Goal: Transaction & Acquisition: Subscribe to service/newsletter

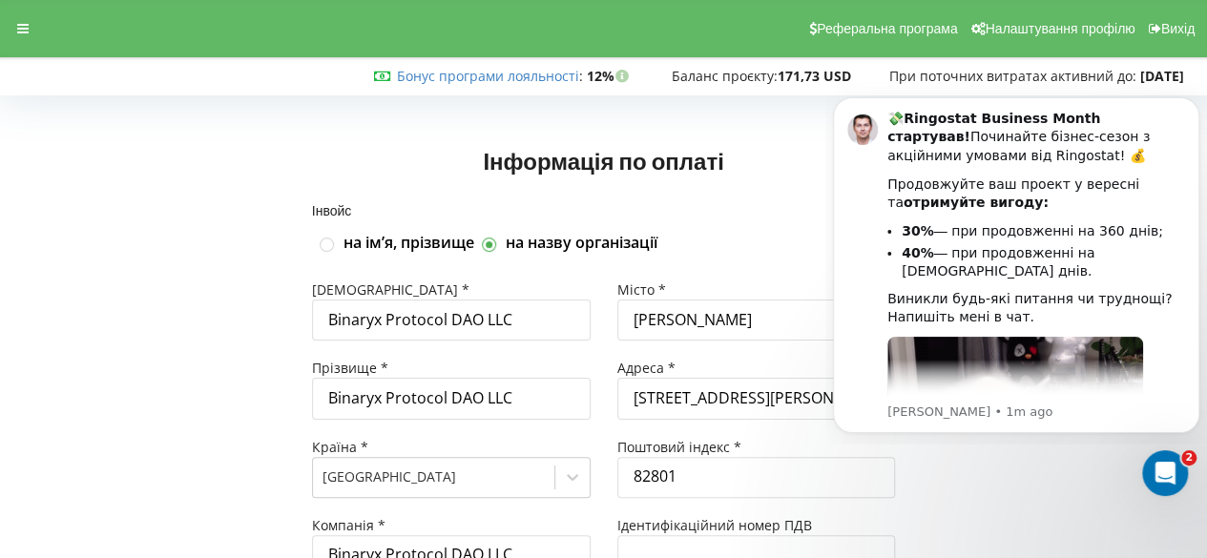
click at [755, 191] on div "Інвойс на імʼя, прізвище на назву організації" at bounding box center [604, 229] width 610 height 76
click at [15, 26] on div at bounding box center [23, 28] width 34 height 27
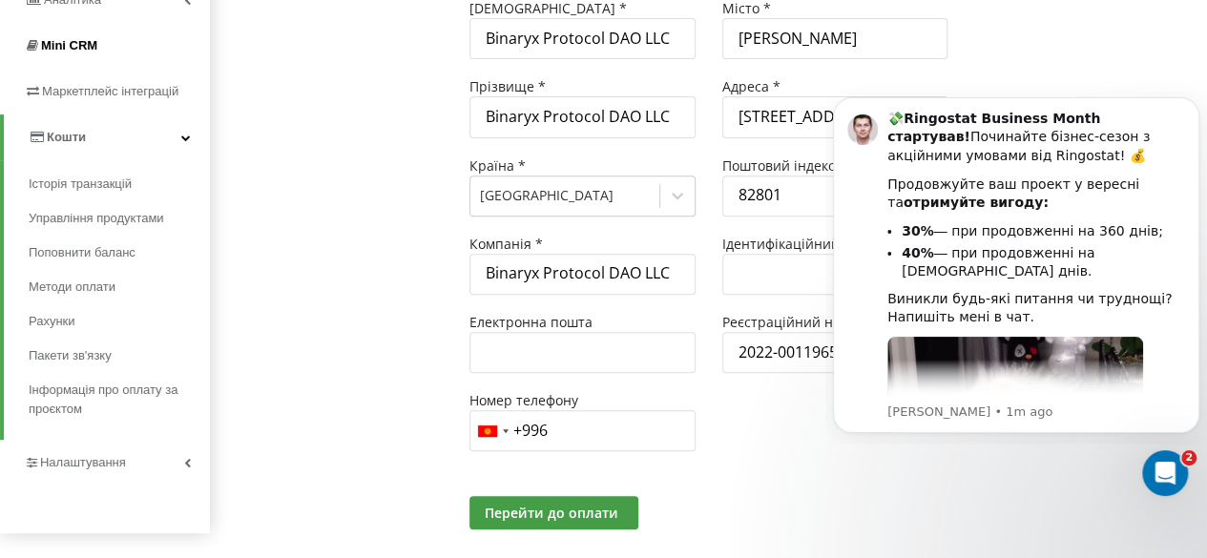
scroll to position [313, 0]
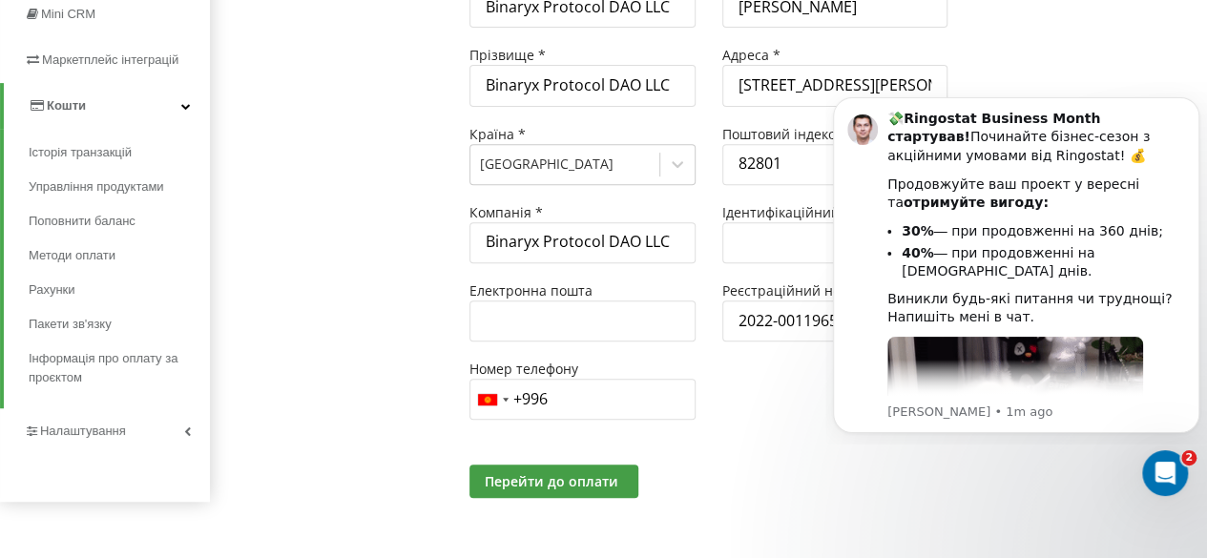
click at [166, 109] on link "Кошти" at bounding box center [107, 106] width 206 height 46
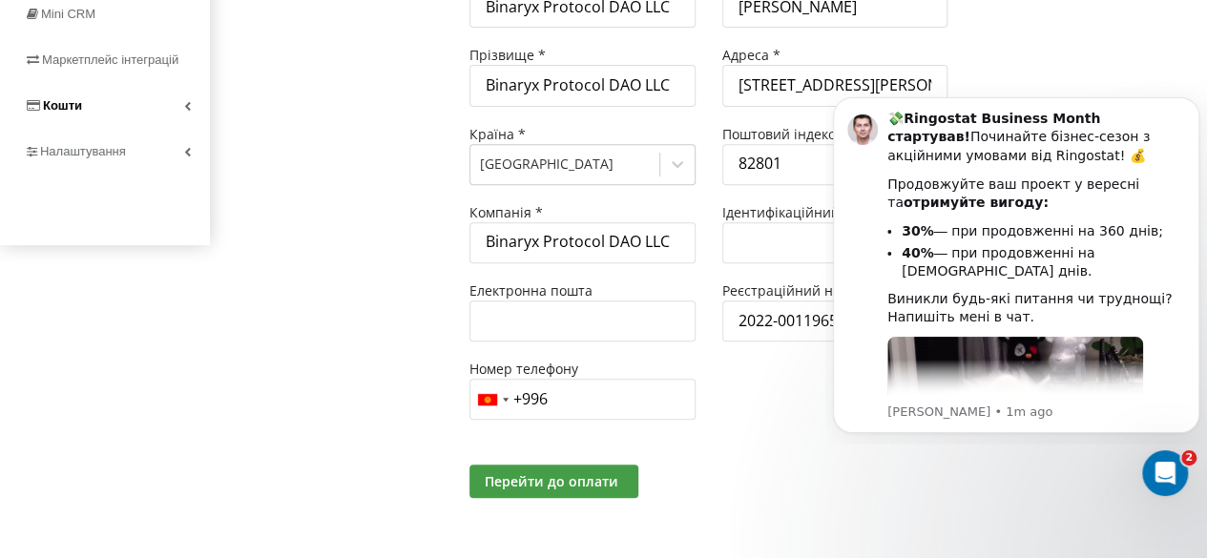
click at [166, 109] on link "Кошти" at bounding box center [105, 106] width 210 height 46
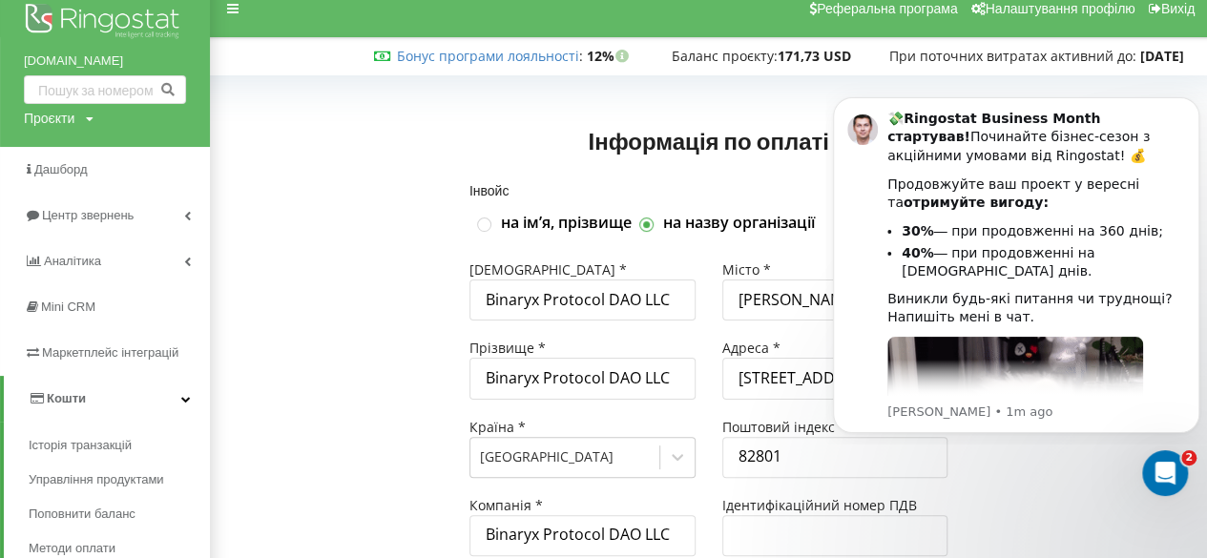
scroll to position [17, 0]
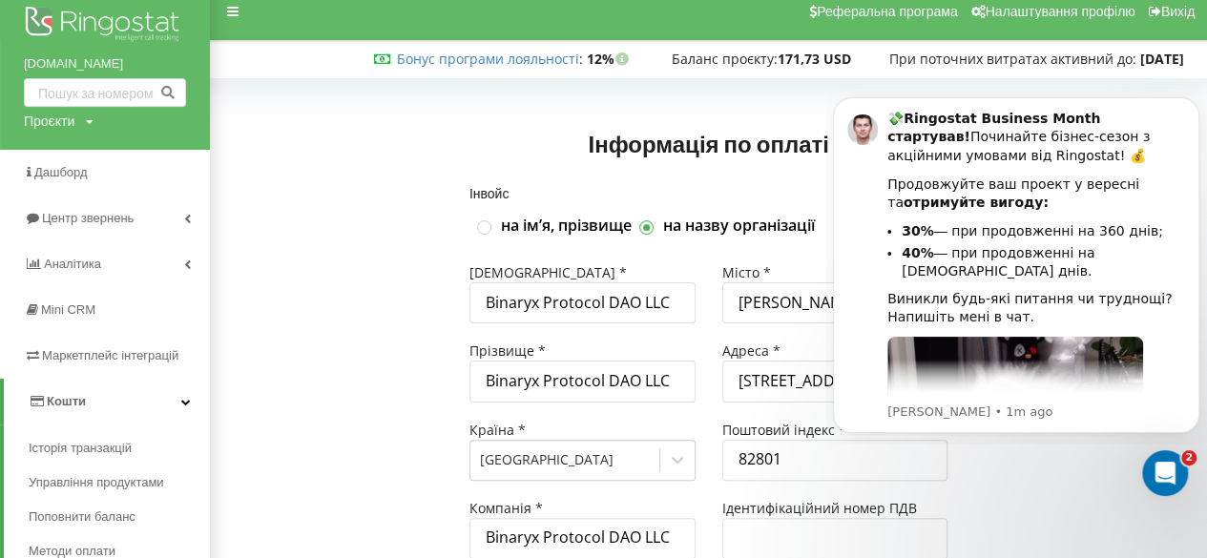
click at [84, 122] on div "Проєкти app.binaryx.com" at bounding box center [59, 121] width 70 height 19
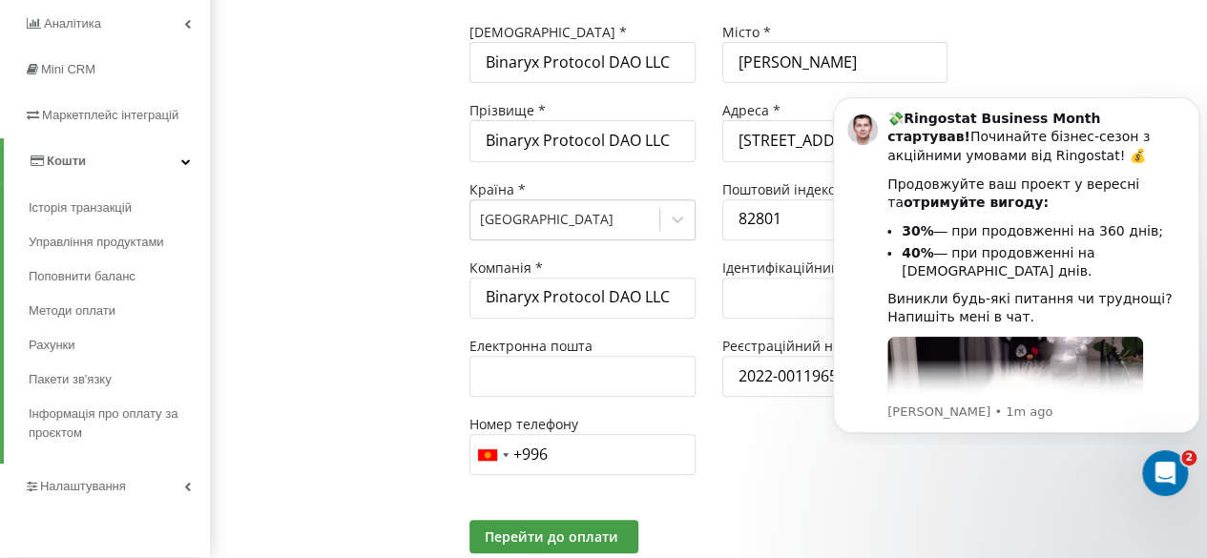
scroll to position [262, 0]
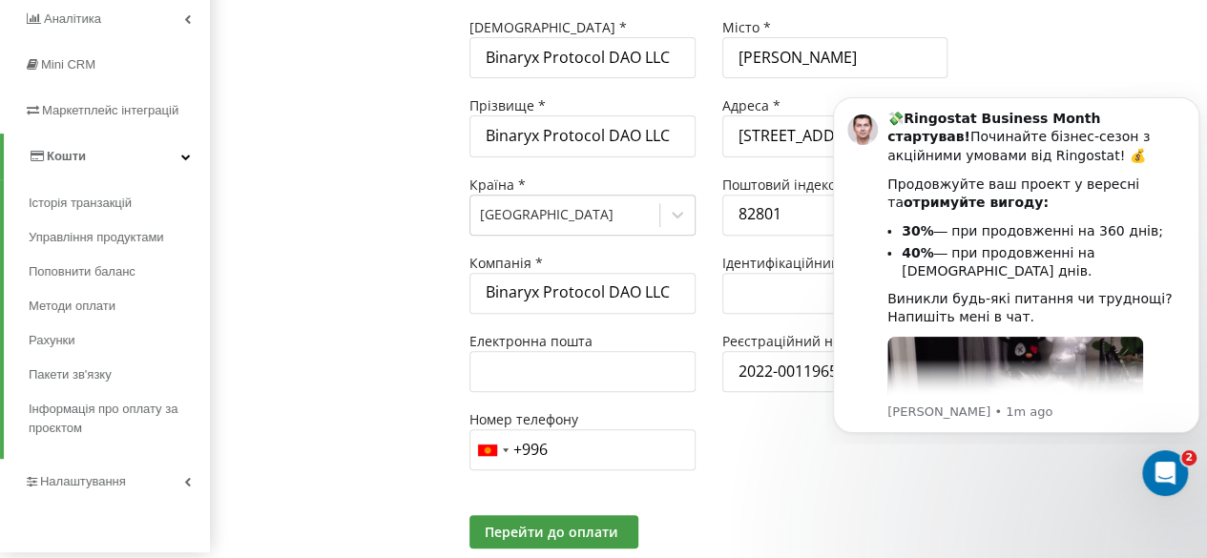
click at [72, 153] on span "Кошти" at bounding box center [66, 156] width 39 height 14
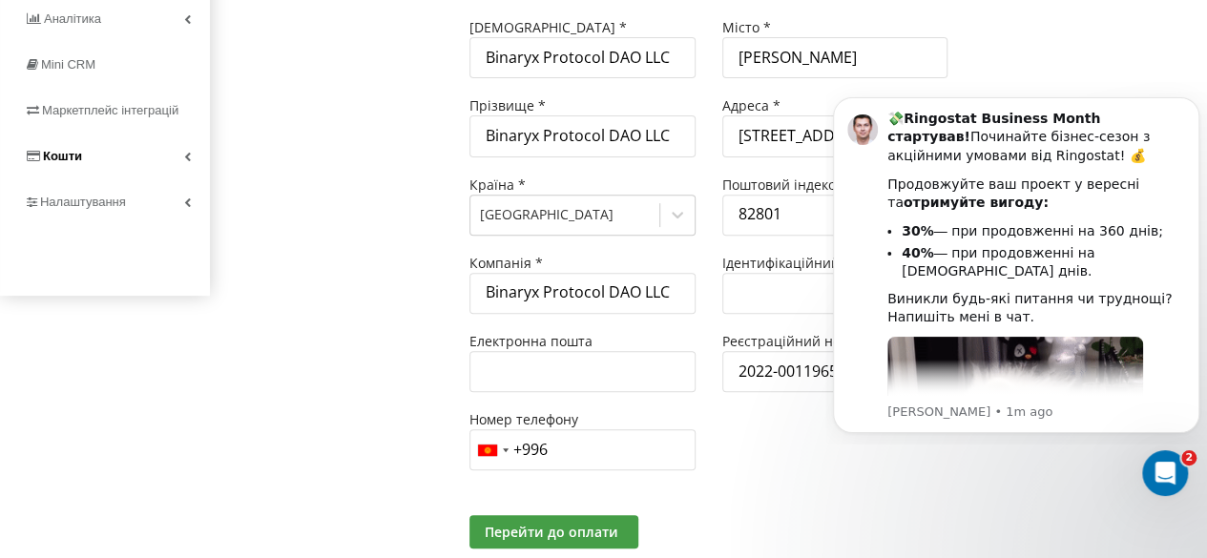
click at [72, 153] on span "Кошти" at bounding box center [62, 156] width 39 height 14
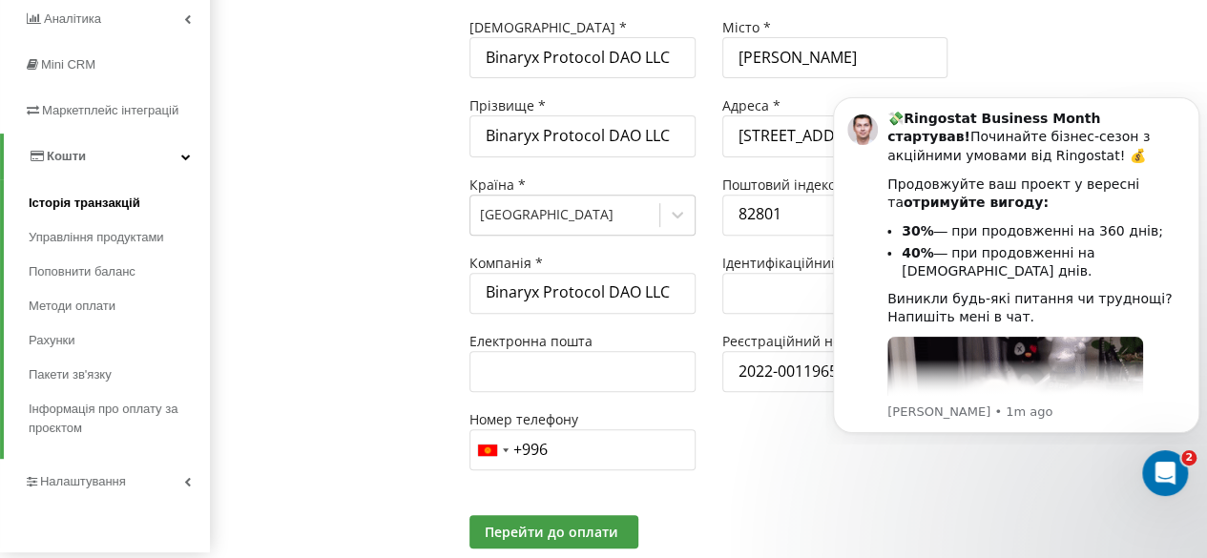
click at [113, 204] on span "Історія транзакцій" at bounding box center [85, 203] width 112 height 19
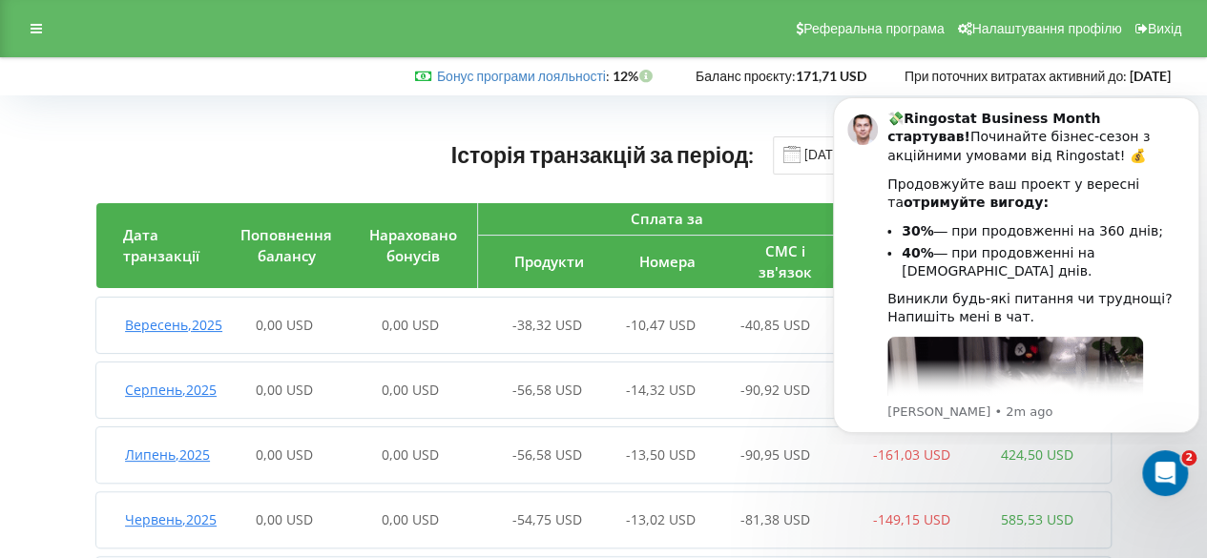
click at [1108, 462] on article "Вересень , 2025 0,00 USD 0,00 USD -38,32 USD -10,47 USD -40,85 USD -89,65 USD 1…" at bounding box center [603, 497] width 1014 height 399
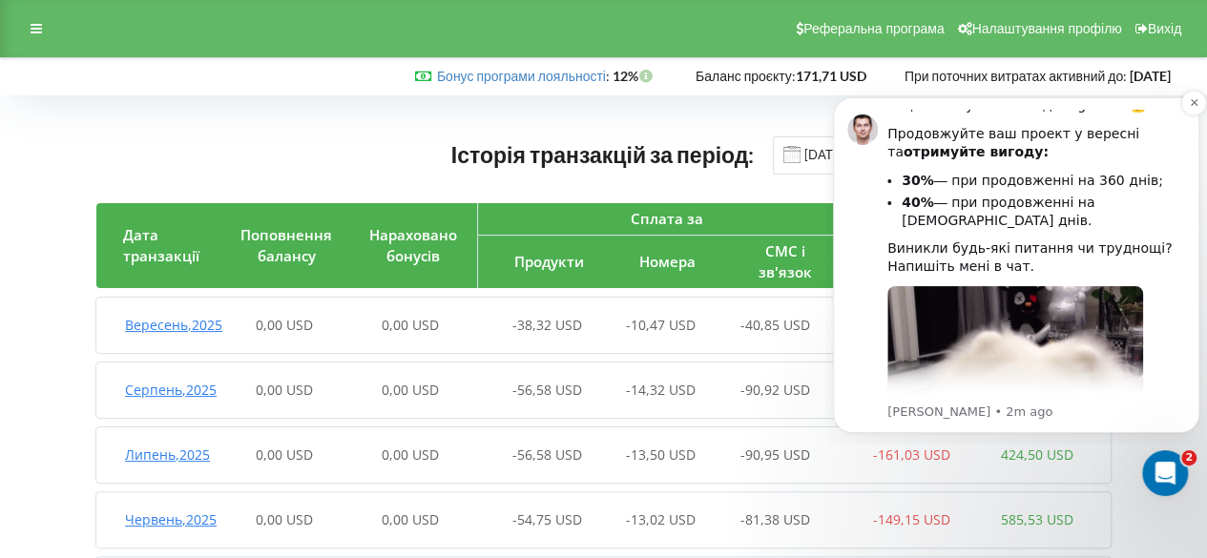
scroll to position [51, 0]
click at [1193, 103] on icon "Dismiss notification" at bounding box center [1192, 102] width 7 height 7
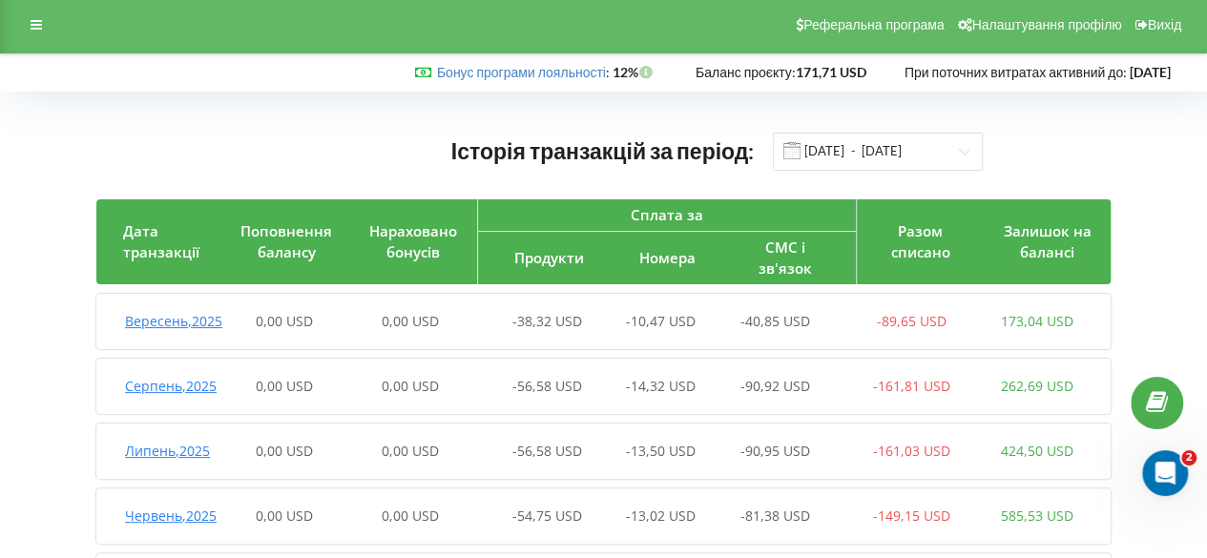
scroll to position [0, 0]
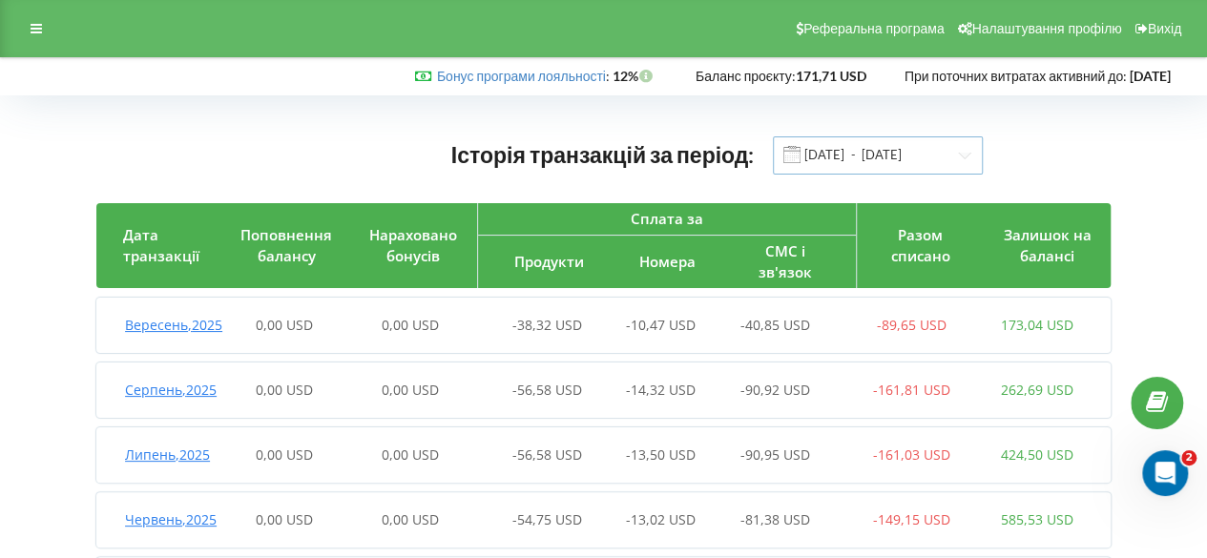
click at [916, 161] on input "01.04.2025 - 22.09.2025" at bounding box center [878, 155] width 210 height 38
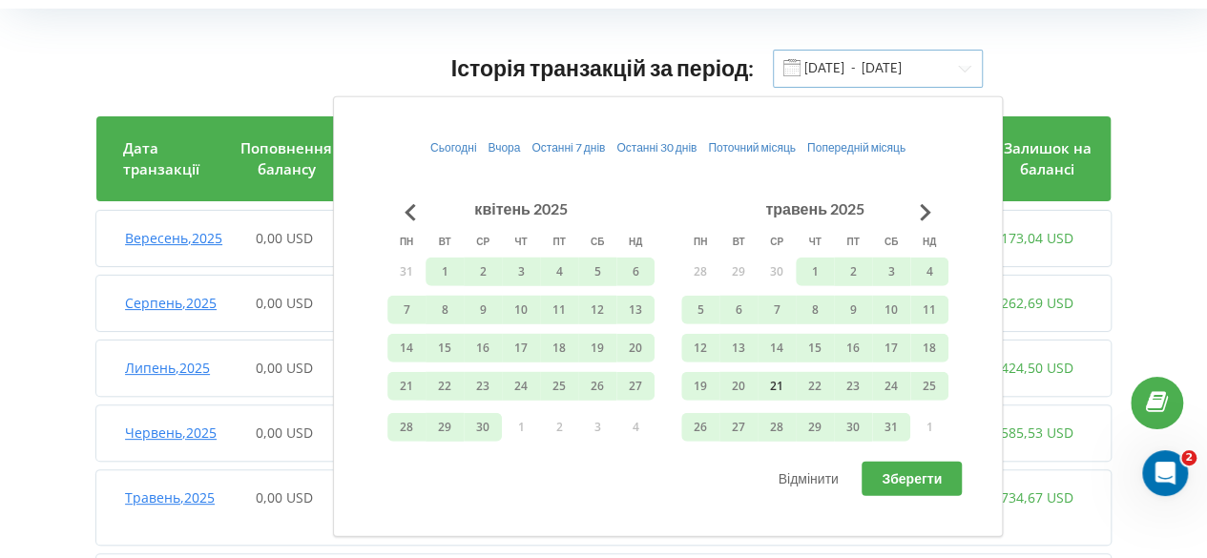
scroll to position [94, 0]
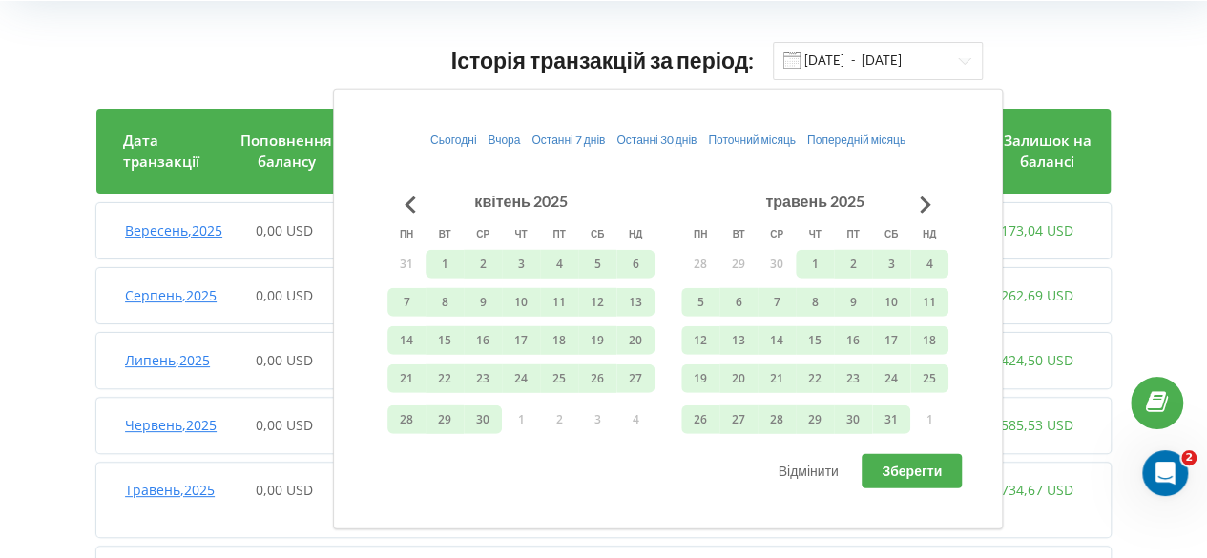
click at [36, 144] on div "Історія транзакцій за період: 01.04.2025 - 22.09.2025 Дата транзакції Поповненн…" at bounding box center [603, 326] width 1166 height 610
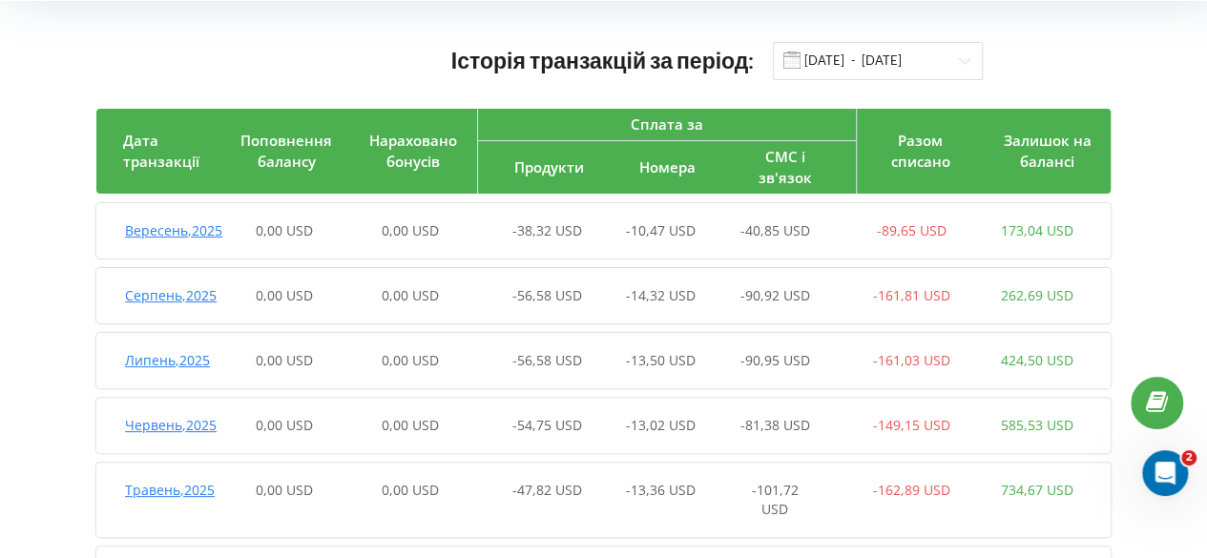
scroll to position [0, 0]
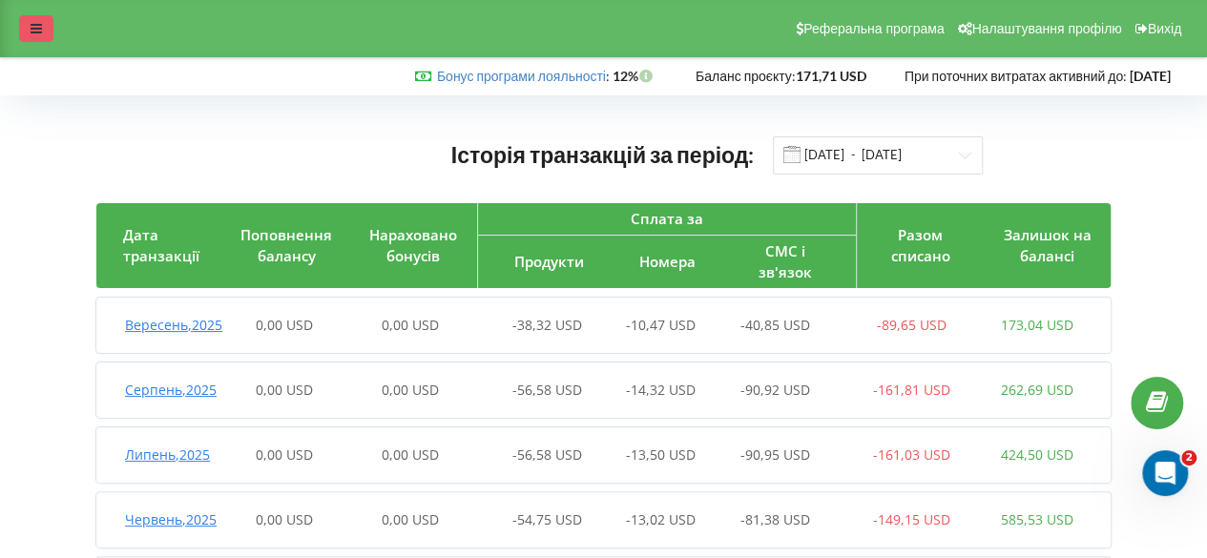
click at [31, 28] on icon at bounding box center [36, 28] width 11 height 13
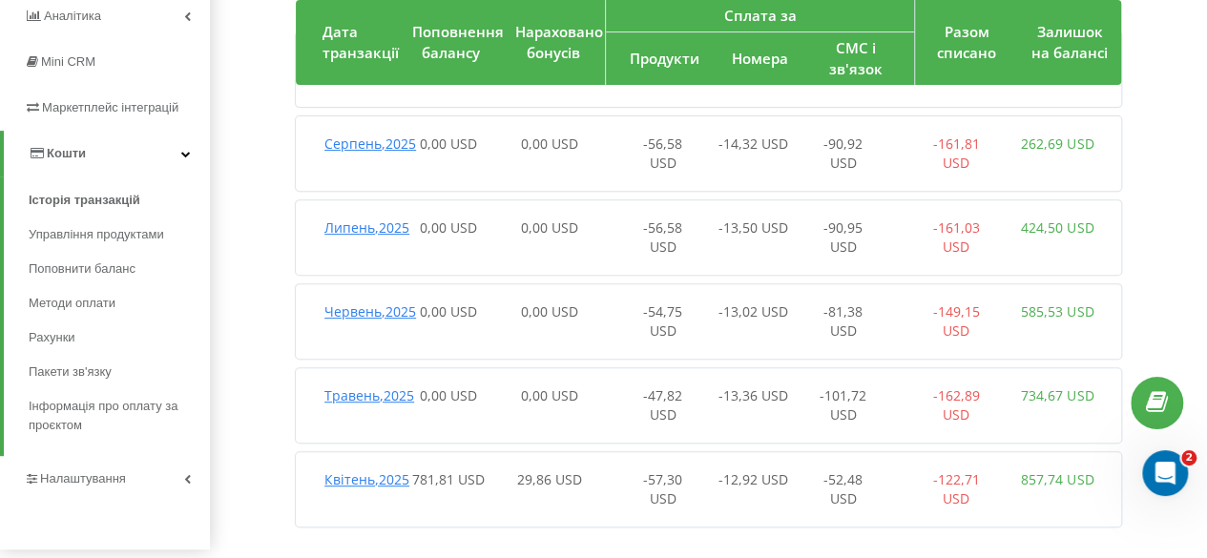
scroll to position [270, 0]
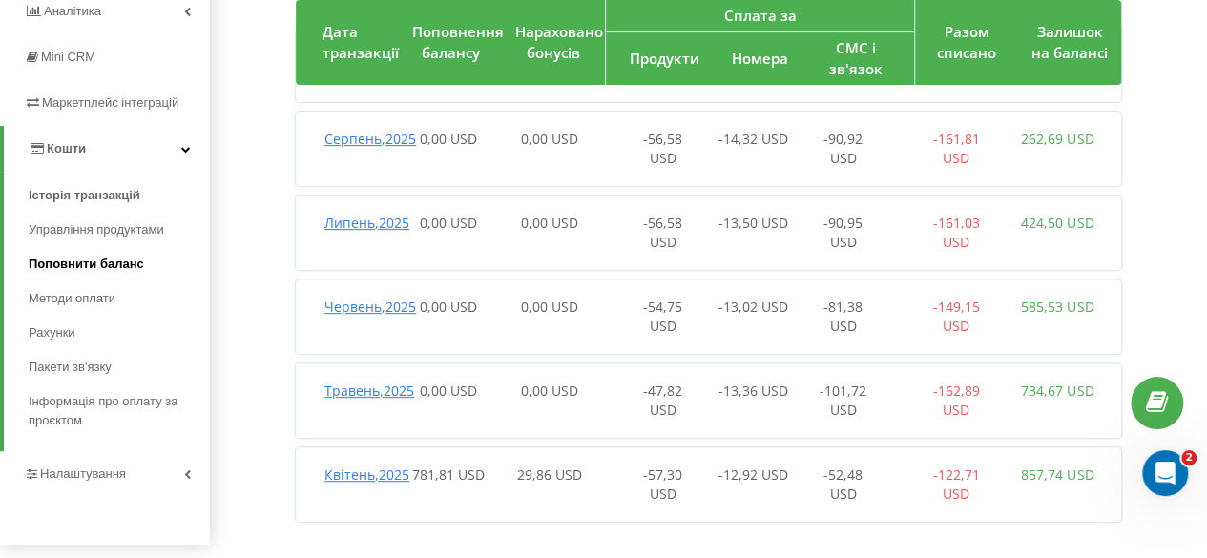
click at [107, 262] on span "Поповнити баланс" at bounding box center [86, 264] width 115 height 19
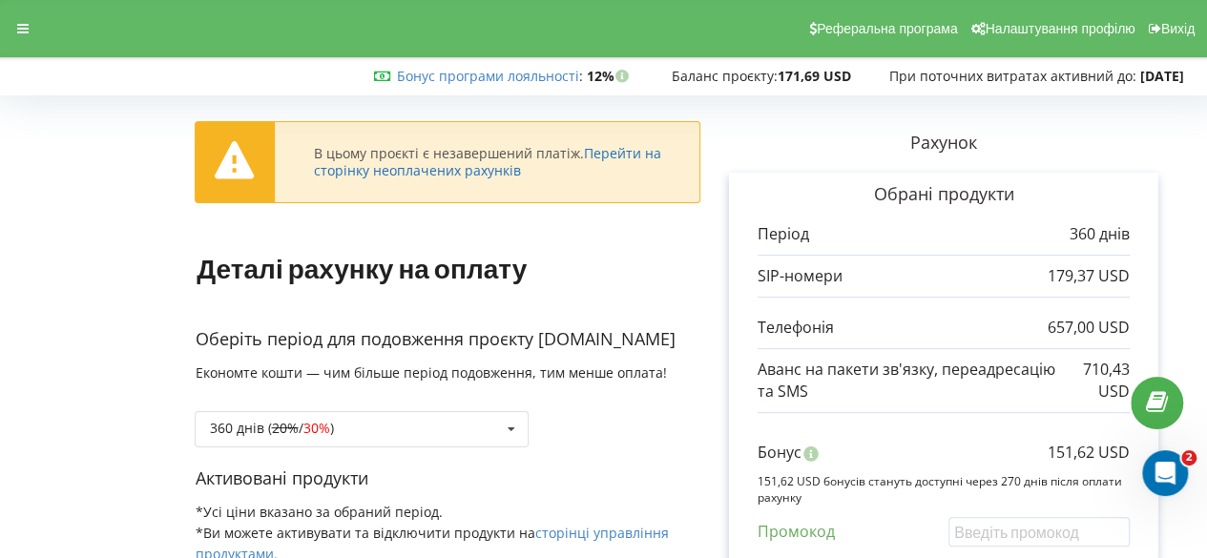
click at [601, 157] on link "Перейти на сторінку неоплачених рахунків" at bounding box center [486, 161] width 347 height 35
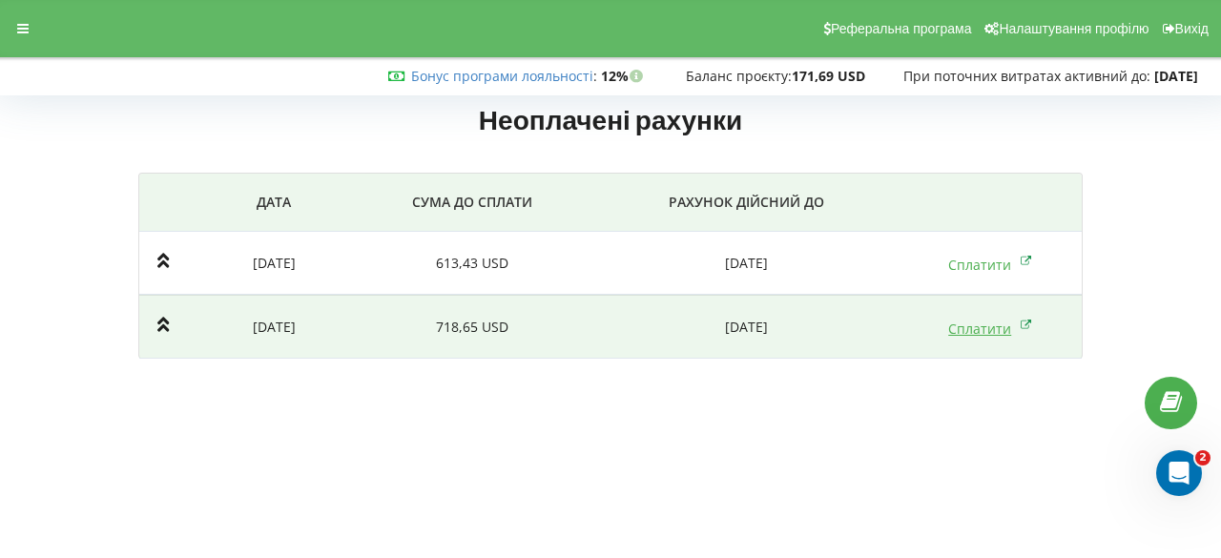
click at [992, 332] on link "Сплатити" at bounding box center [990, 329] width 84 height 18
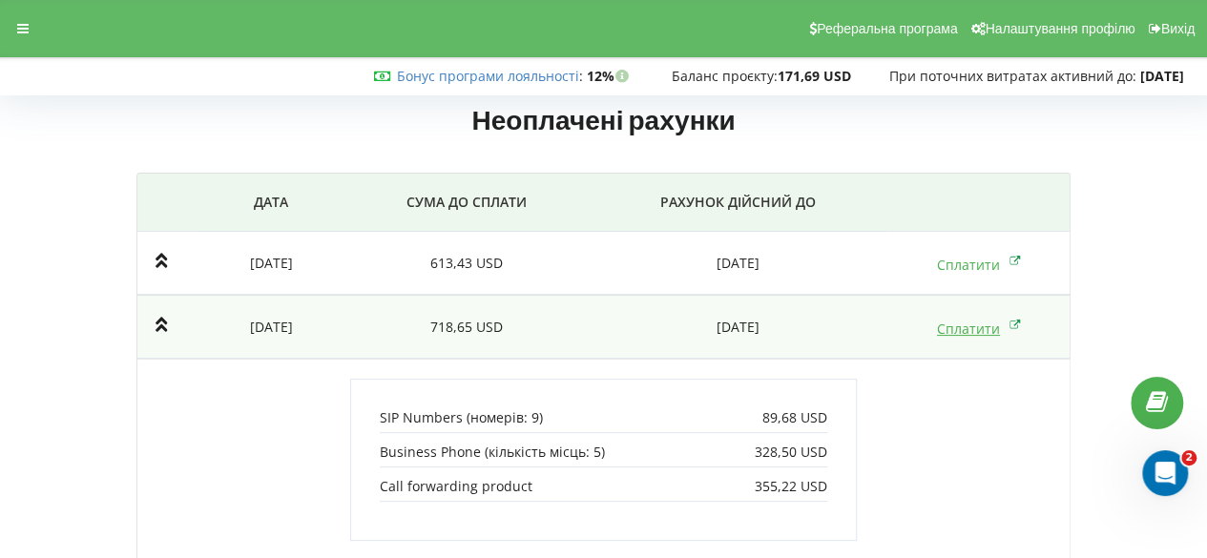
scroll to position [45, 0]
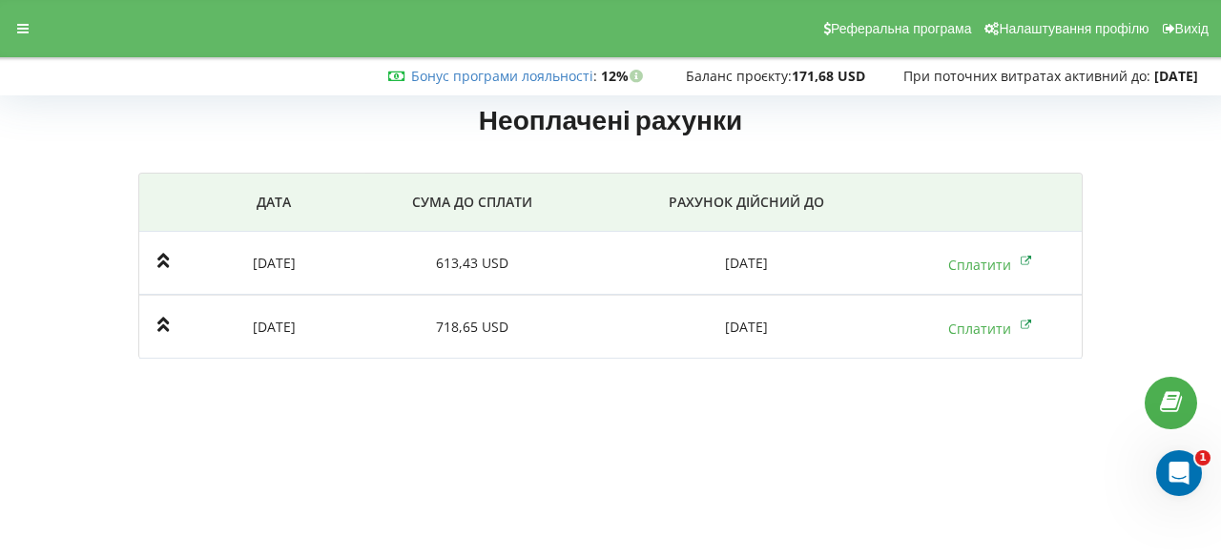
click at [998, 258] on link "Сплатити" at bounding box center [990, 265] width 84 height 18
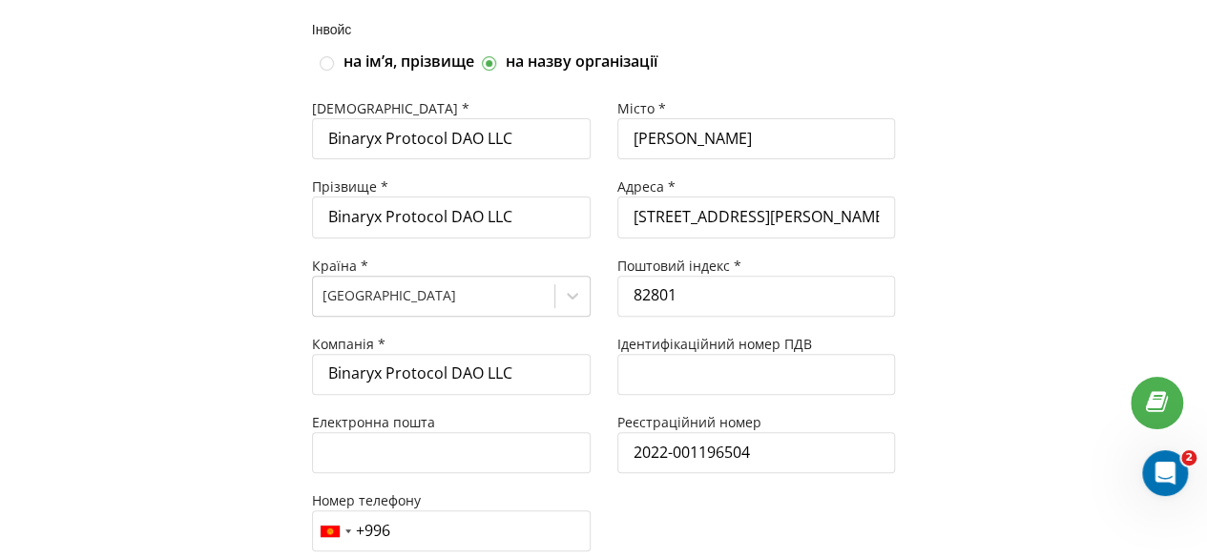
scroll to position [317, 0]
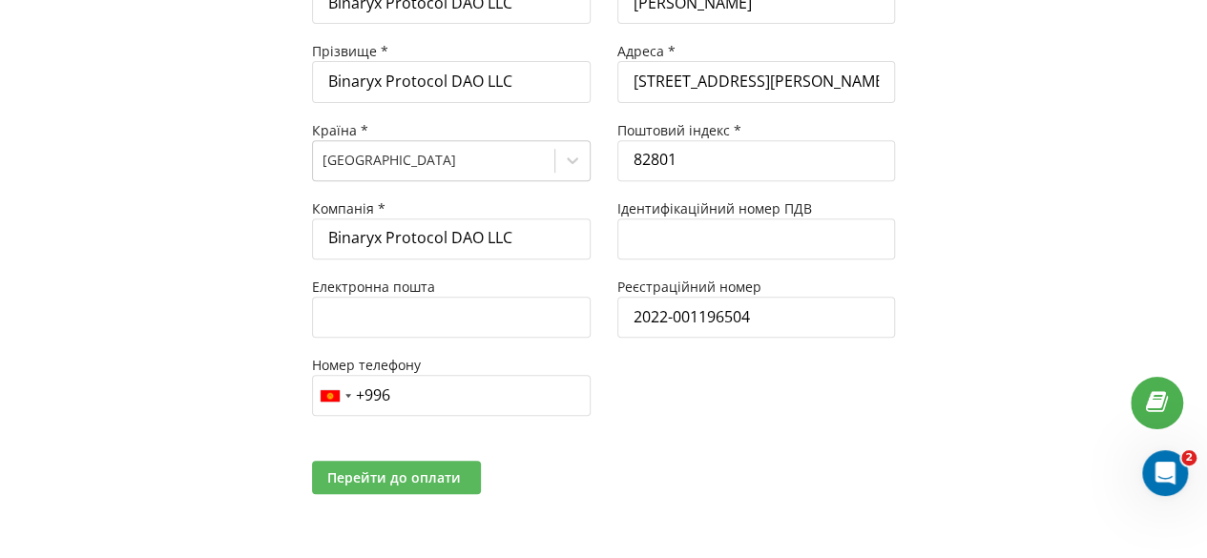
click at [452, 461] on button "Перейти до оплати" at bounding box center [396, 477] width 169 height 33
click at [0, 241] on nordpass-portal at bounding box center [0, 241] width 0 height 0
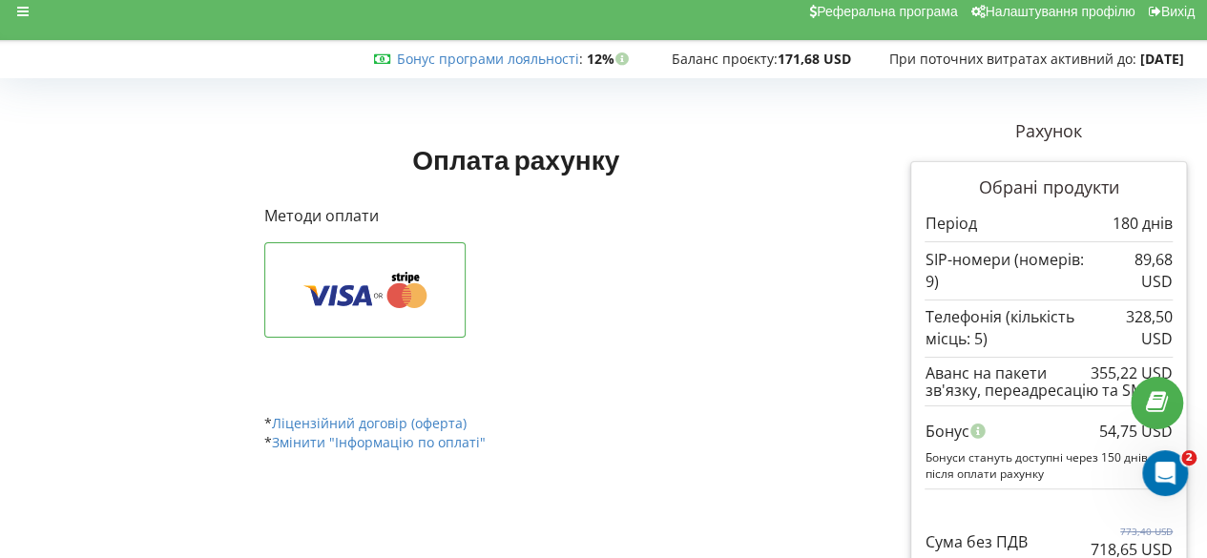
scroll to position [14, 0]
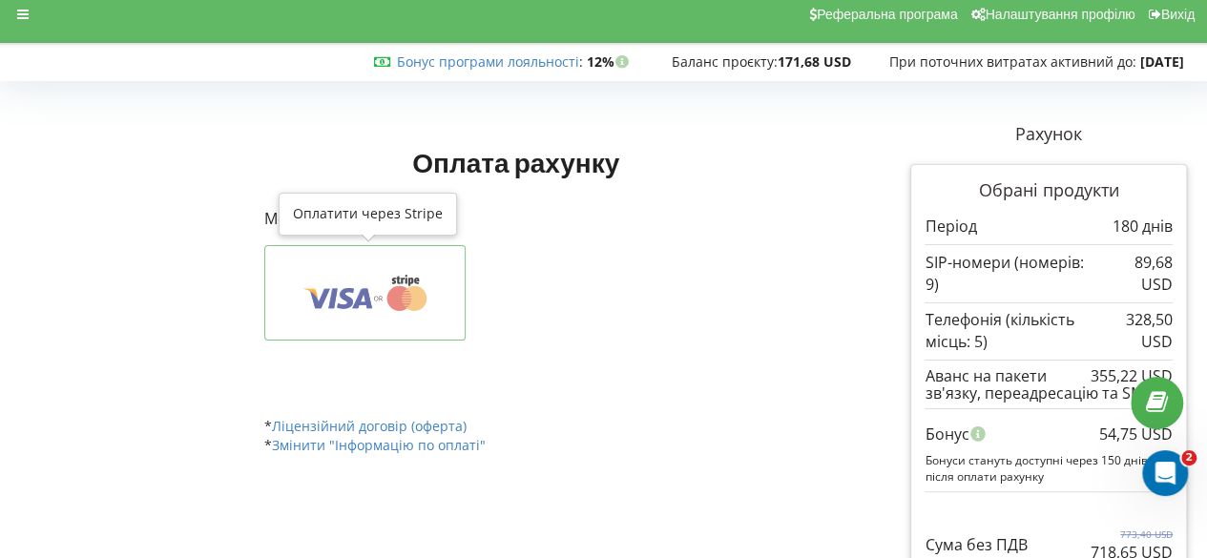
click at [324, 306] on icon at bounding box center [365, 293] width 142 height 36
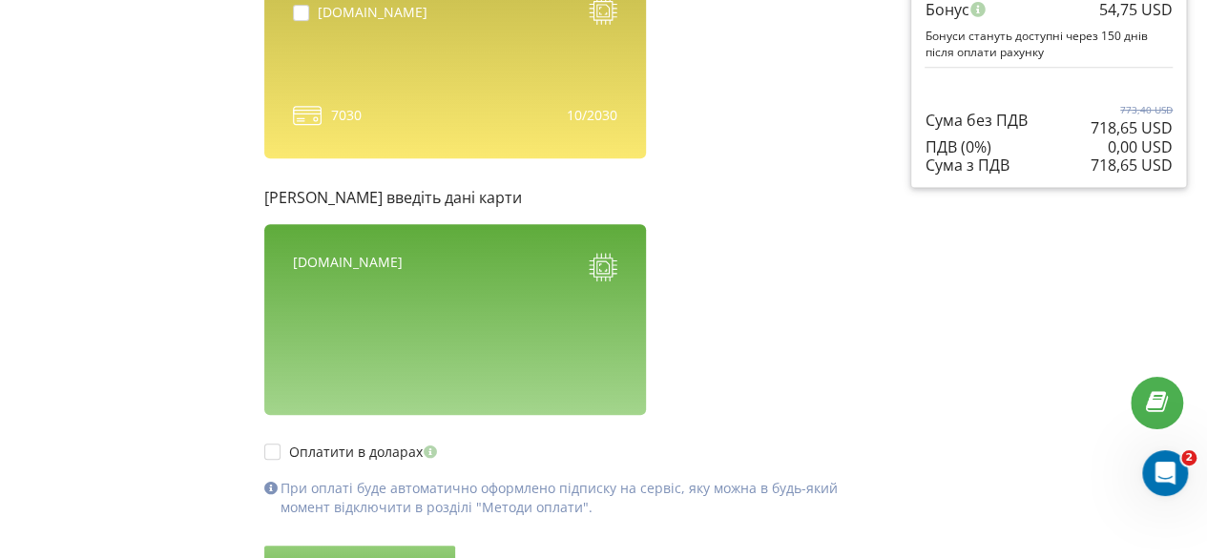
scroll to position [543, 0]
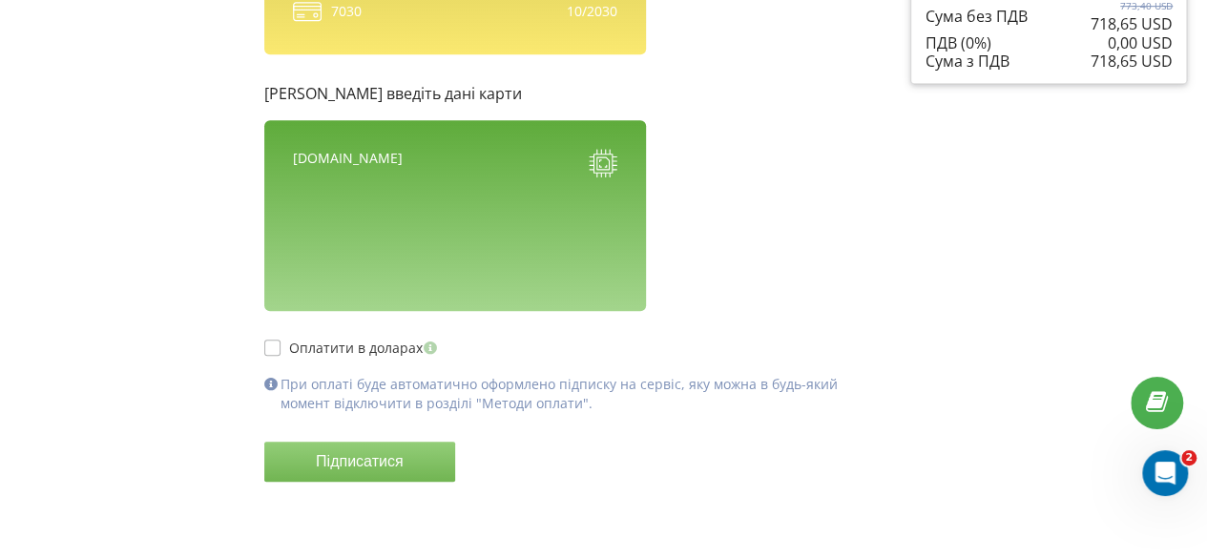
click at [324, 352] on label "Оплатити в доларах" at bounding box center [352, 348] width 177 height 16
click at [314, 350] on label "Оплатити в доларах" at bounding box center [352, 348] width 177 height 16
checkbox input "false"
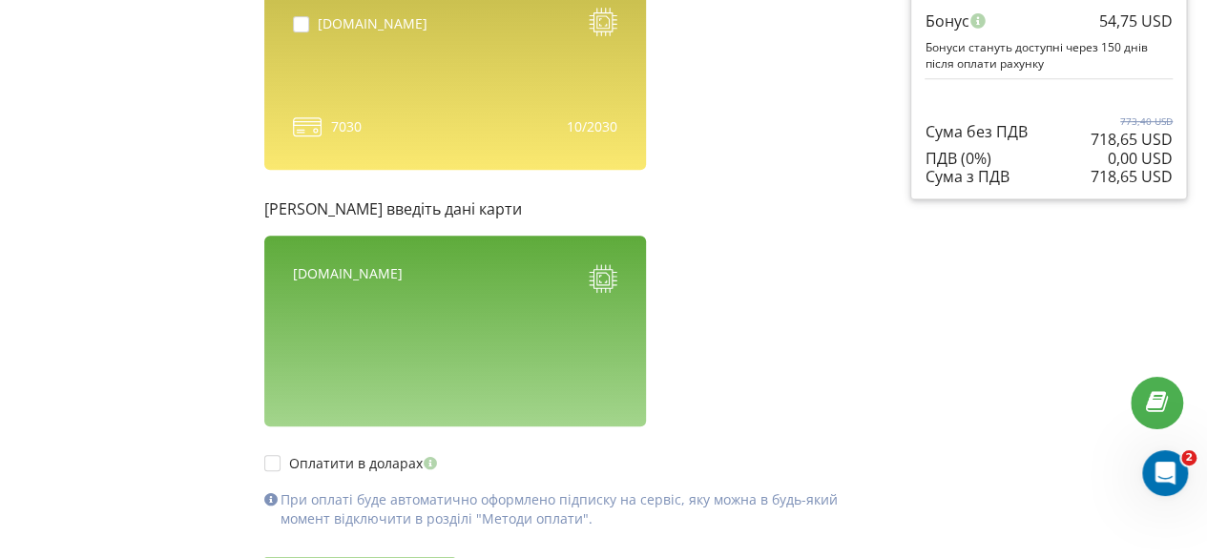
scroll to position [444, 0]
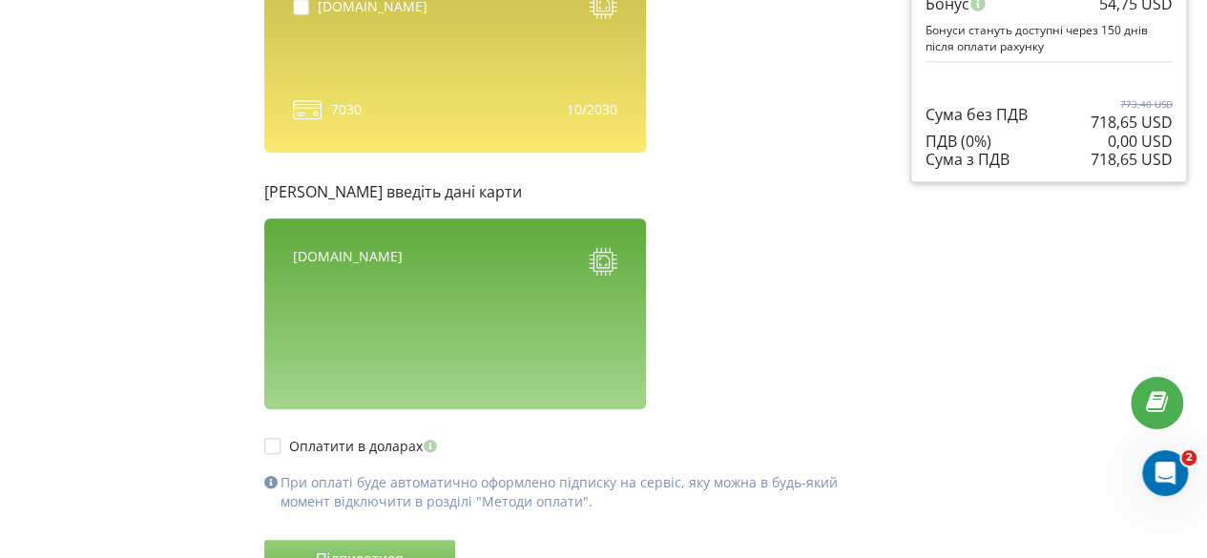
drag, startPoint x: 406, startPoint y: 18, endPoint x: 690, endPoint y: 515, distance: 572.0
click at [690, 515] on div "Оплата рахунку Рахунок Обрані продукти 180 днів" at bounding box center [554, 165] width 606 height 972
copy div "Loremi dolorsi Ametcon Adipis elitsedd Eiusmo 974 temp ..."
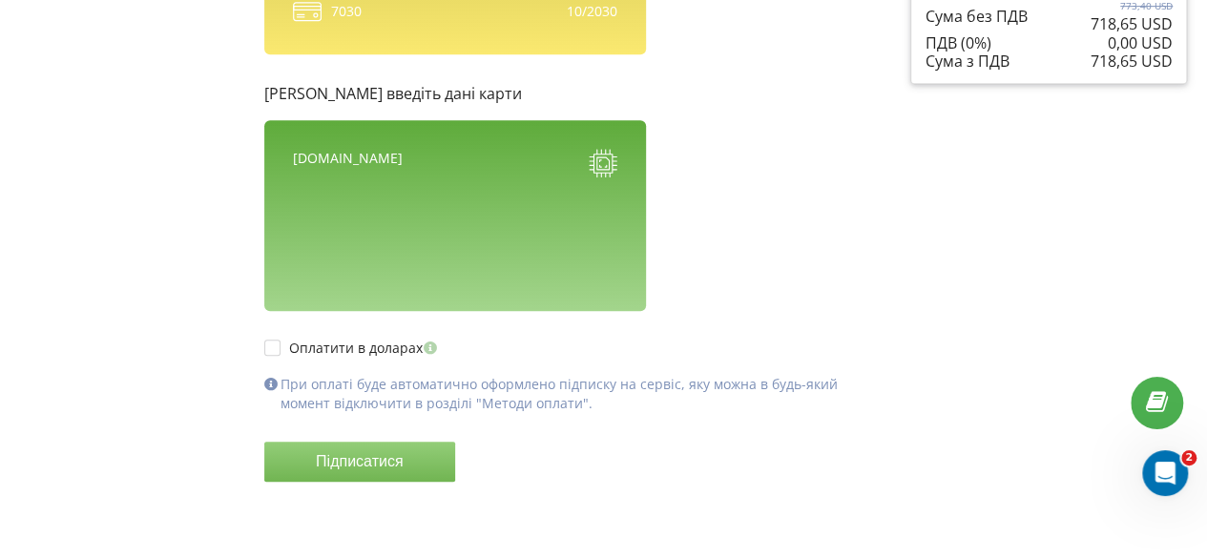
scroll to position [0, 0]
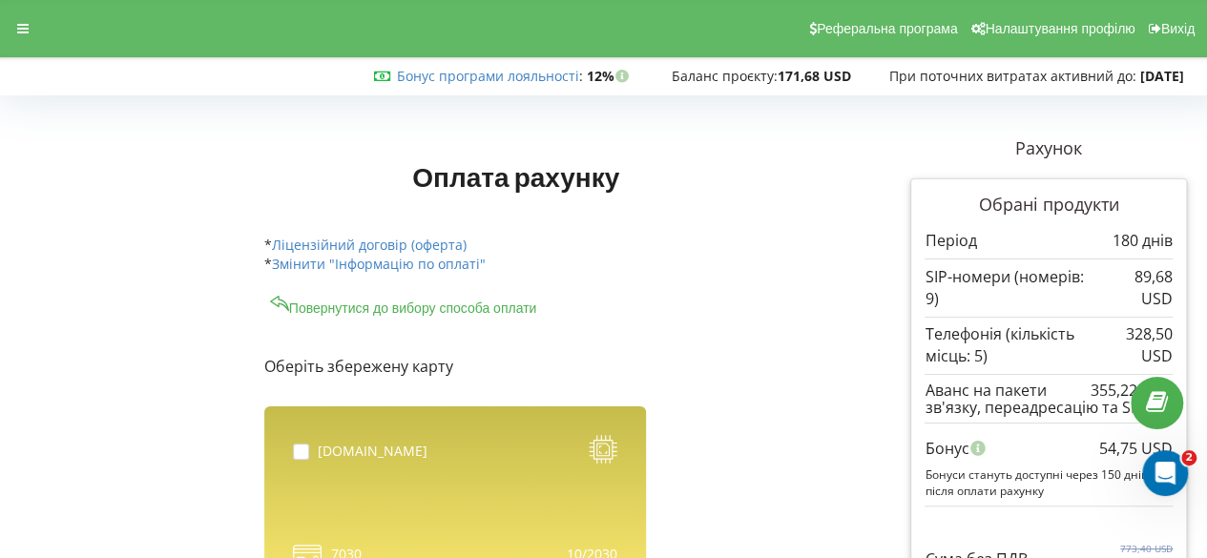
click at [379, 171] on h1 "Оплата рахунку" at bounding box center [516, 176] width 504 height 34
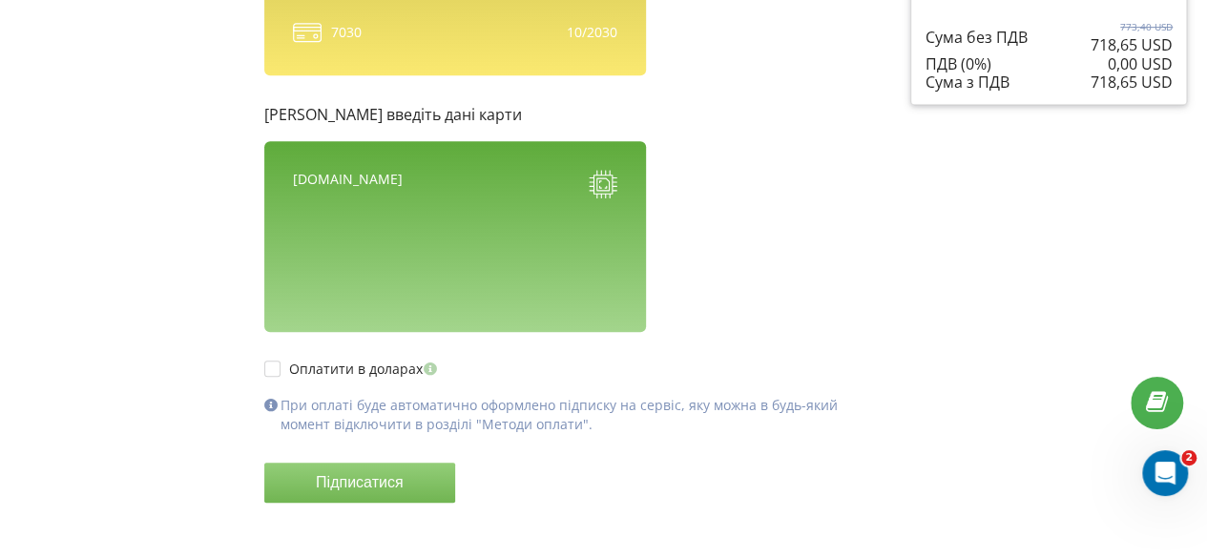
scroll to position [543, 0]
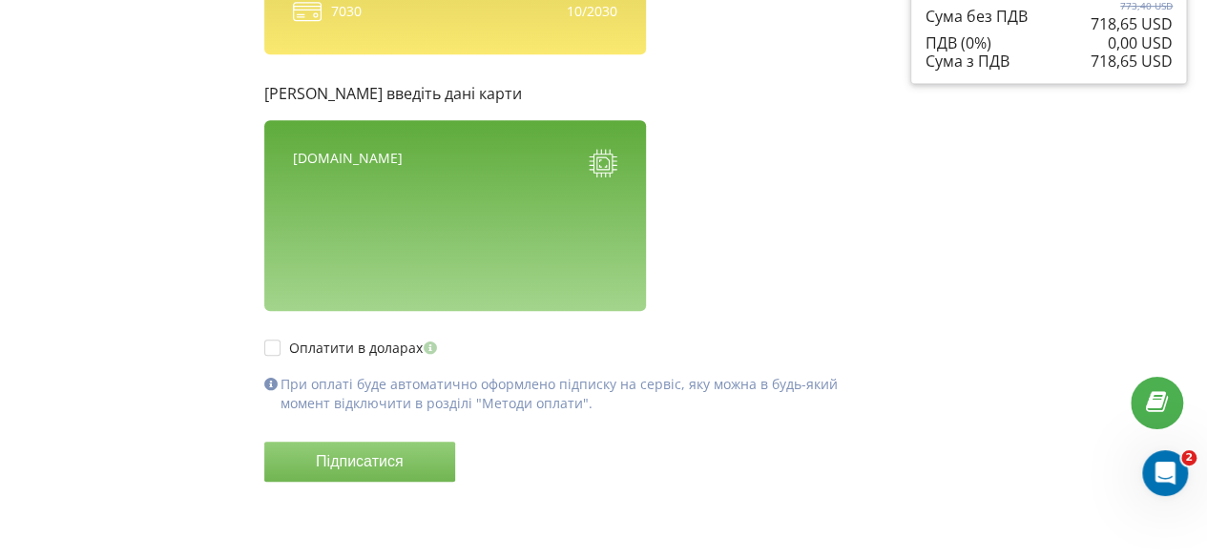
click at [530, 402] on p "При оплаті буде автоматично оформлено підписку на сервіс, яку можна в будь-який…" at bounding box center [561, 394] width 563 height 38
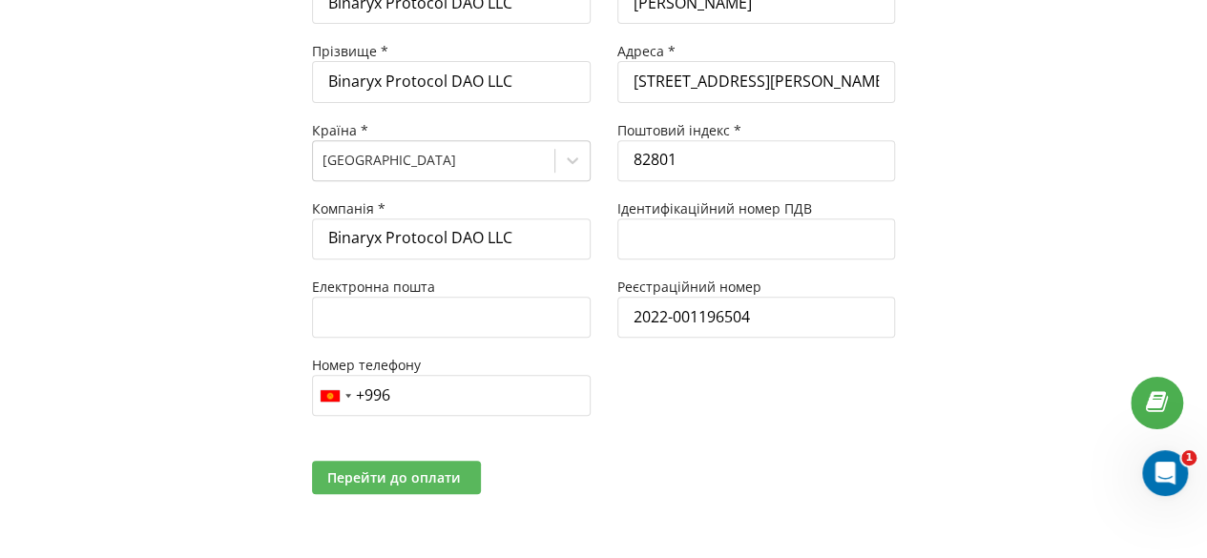
click at [408, 469] on span "Перейти до оплати" at bounding box center [394, 477] width 134 height 18
click at [0, 241] on nordpass-portal at bounding box center [0, 241] width 0 height 0
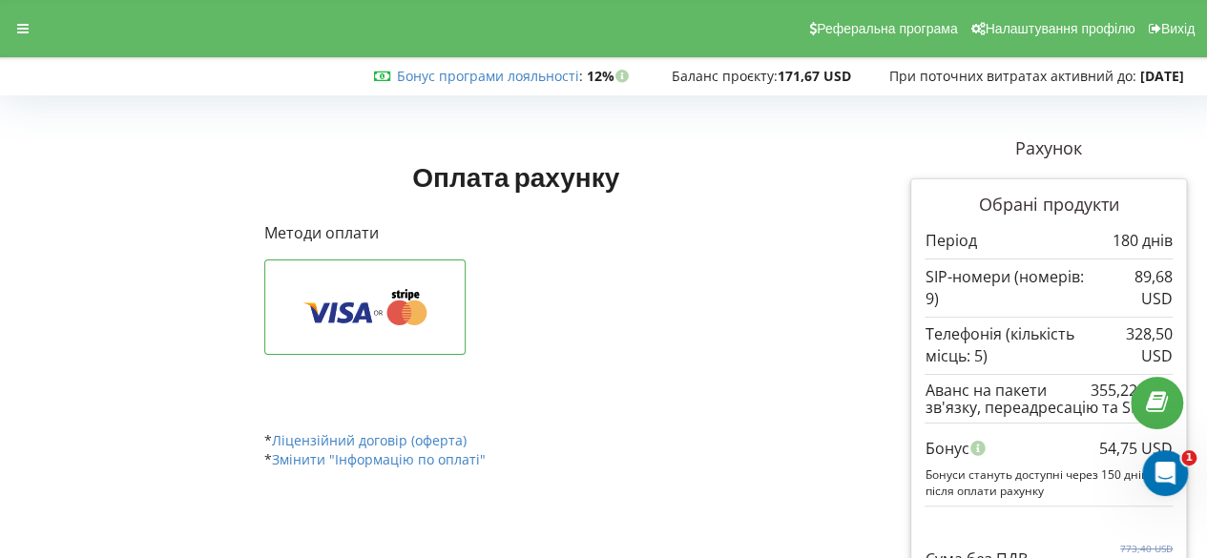
scroll to position [64, 0]
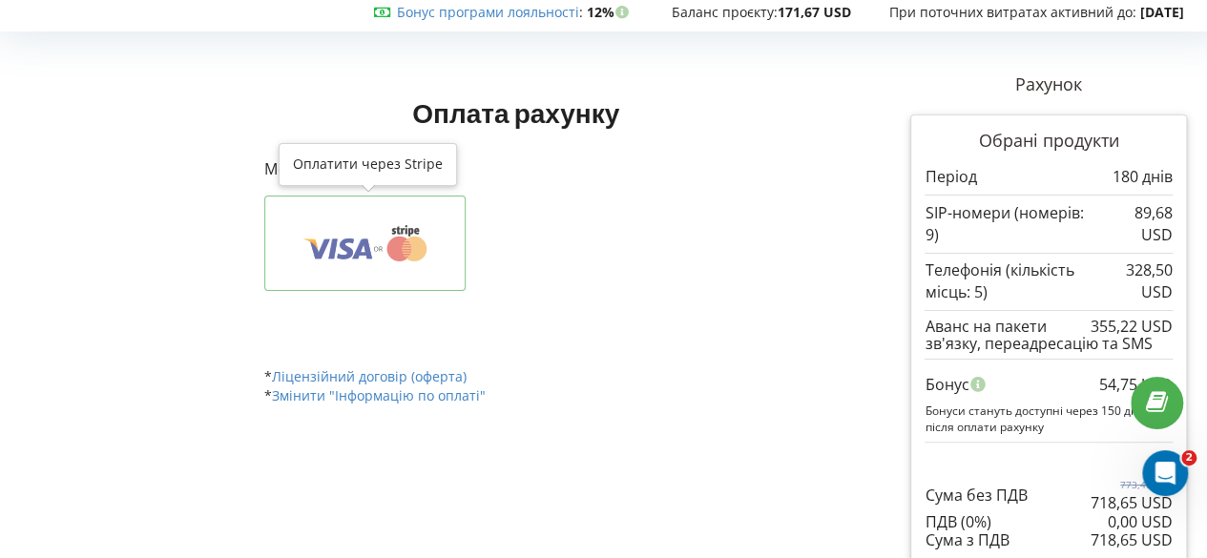
click at [355, 266] on button at bounding box center [364, 243] width 201 height 95
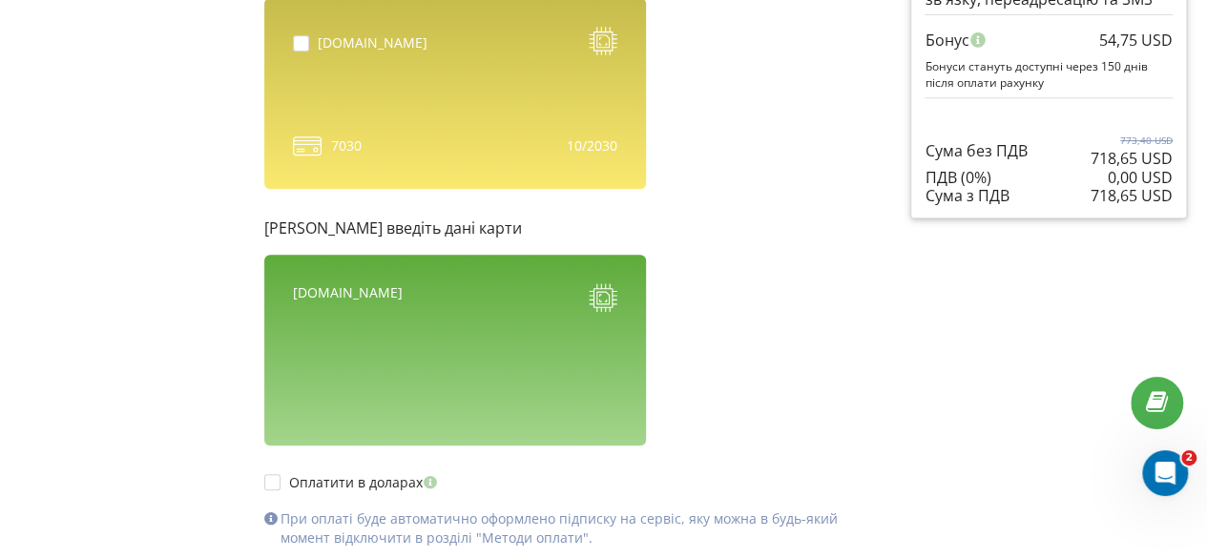
scroll to position [543, 0]
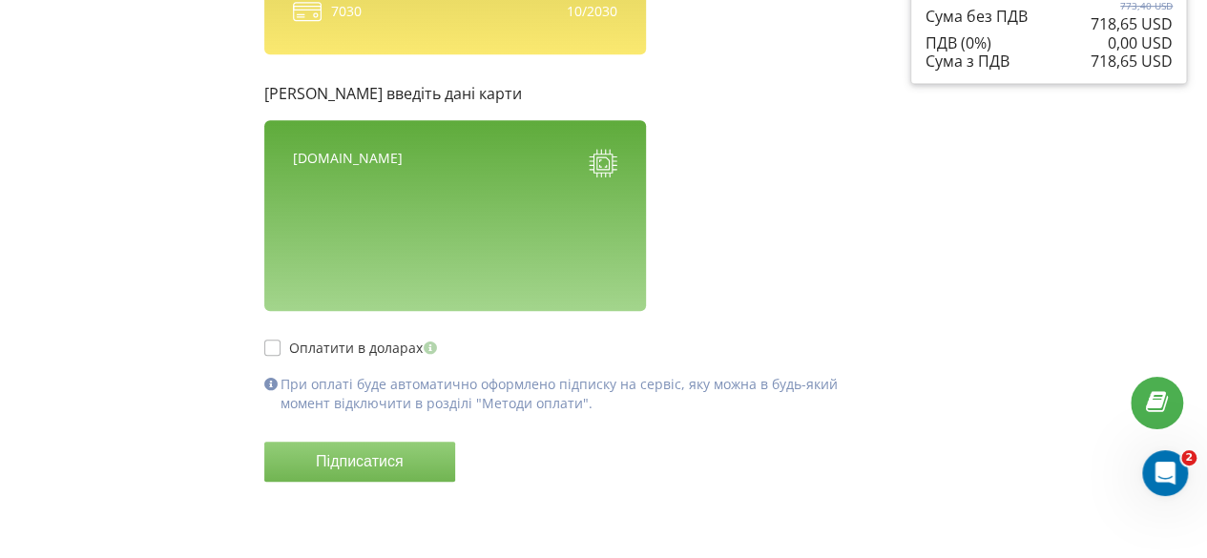
click at [343, 350] on label "Оплатити в доларах" at bounding box center [352, 348] width 177 height 16
checkbox input "true"
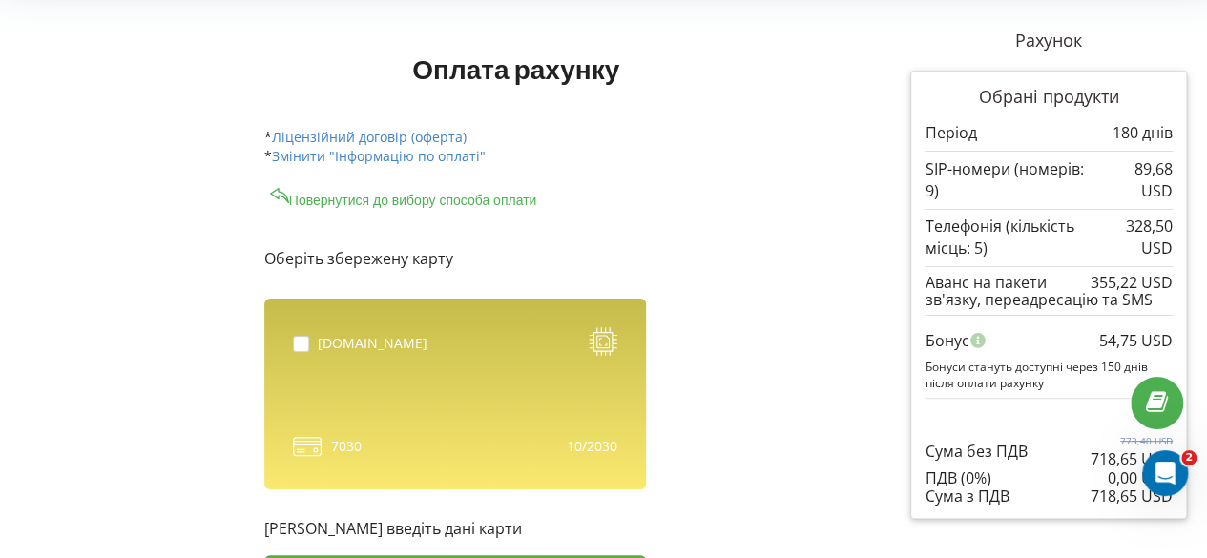
scroll to position [107, 0]
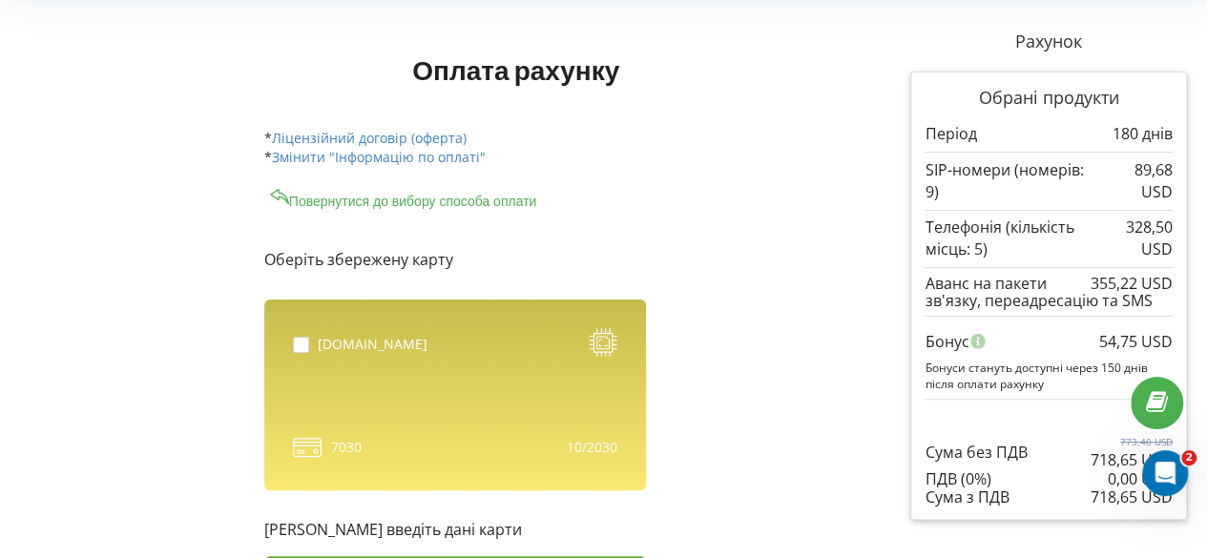
click at [370, 253] on p "Оберіть збережену карту" at bounding box center [553, 260] width 579 height 22
click at [431, 420] on div "app.binaryx.com 7030" at bounding box center [455, 394] width 382 height 191
click at [402, 262] on p "Оберіть збережену карту" at bounding box center [553, 260] width 579 height 22
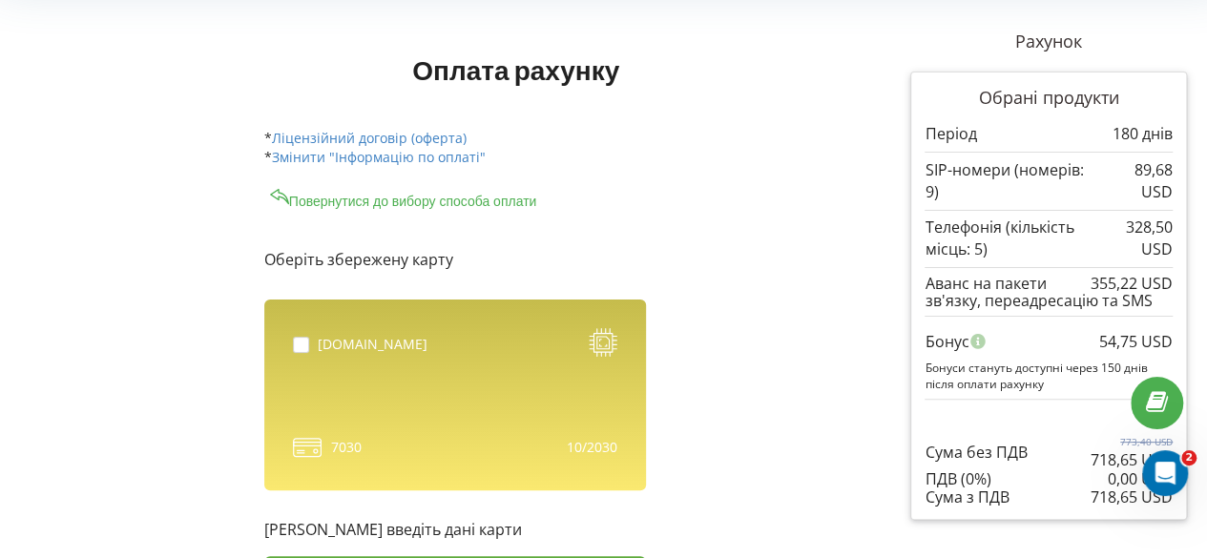
click at [402, 262] on p "Оберіть збережену карту" at bounding box center [553, 260] width 579 height 22
copy p "збережену"
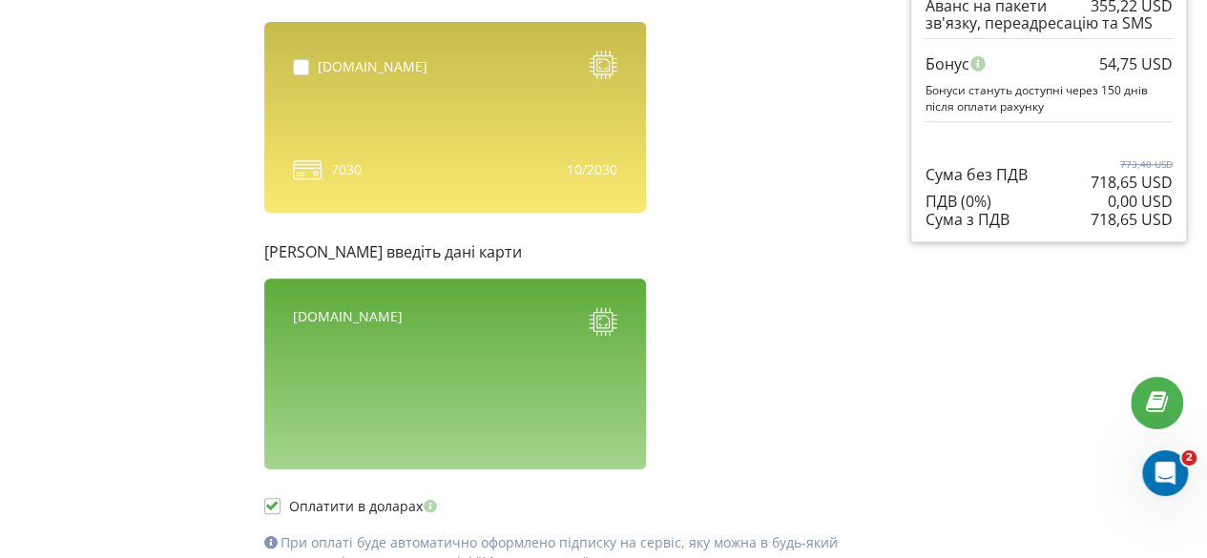
scroll to position [385, 0]
click at [444, 367] on div "[DOMAIN_NAME]" at bounding box center [455, 373] width 382 height 191
click at [267, 248] on p "Або введіть дані карти" at bounding box center [553, 251] width 579 height 22
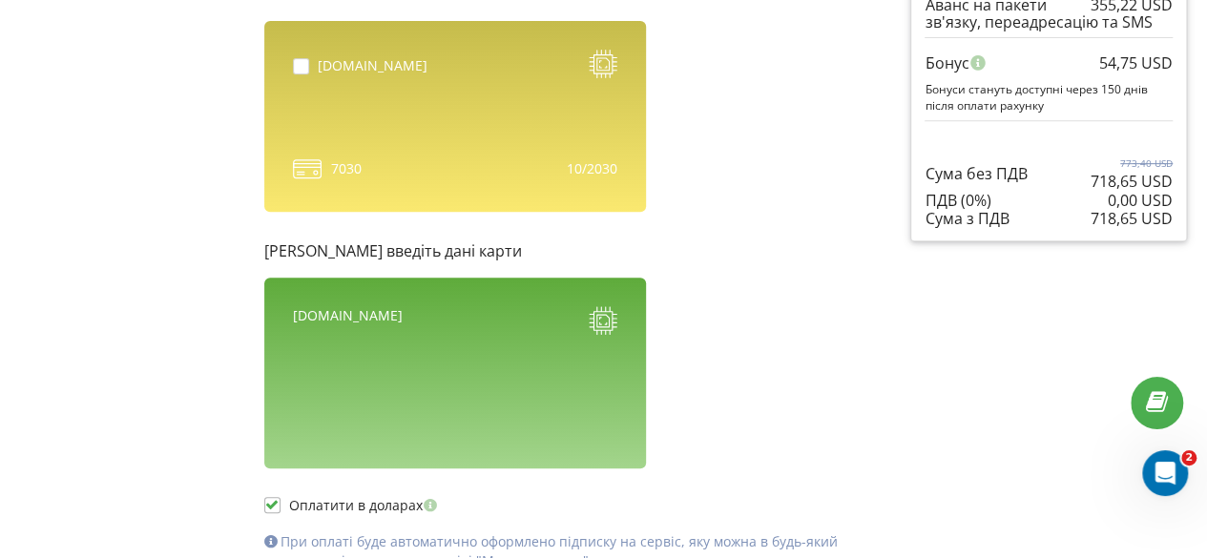
click at [267, 248] on p "Або введіть дані карти" at bounding box center [553, 251] width 579 height 22
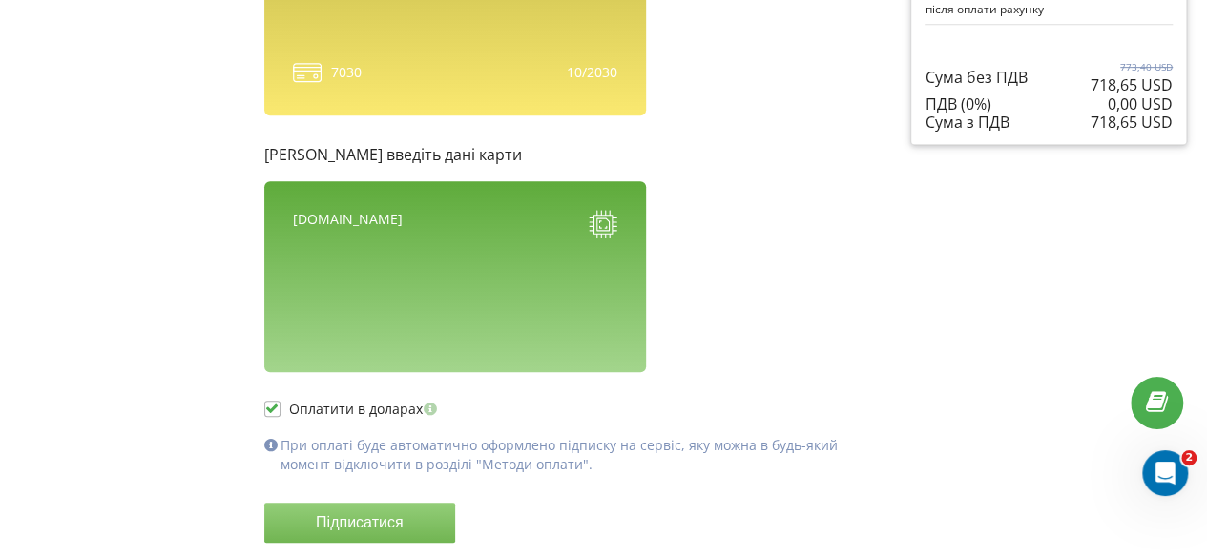
scroll to position [543, 0]
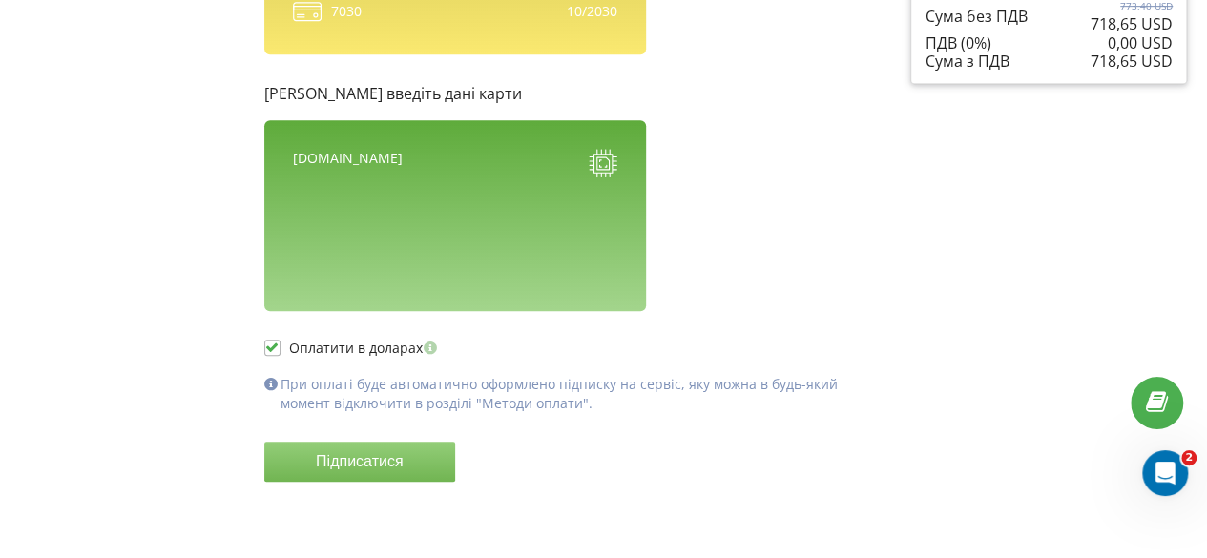
click at [382, 467] on button "Підписатися" at bounding box center [359, 462] width 191 height 40
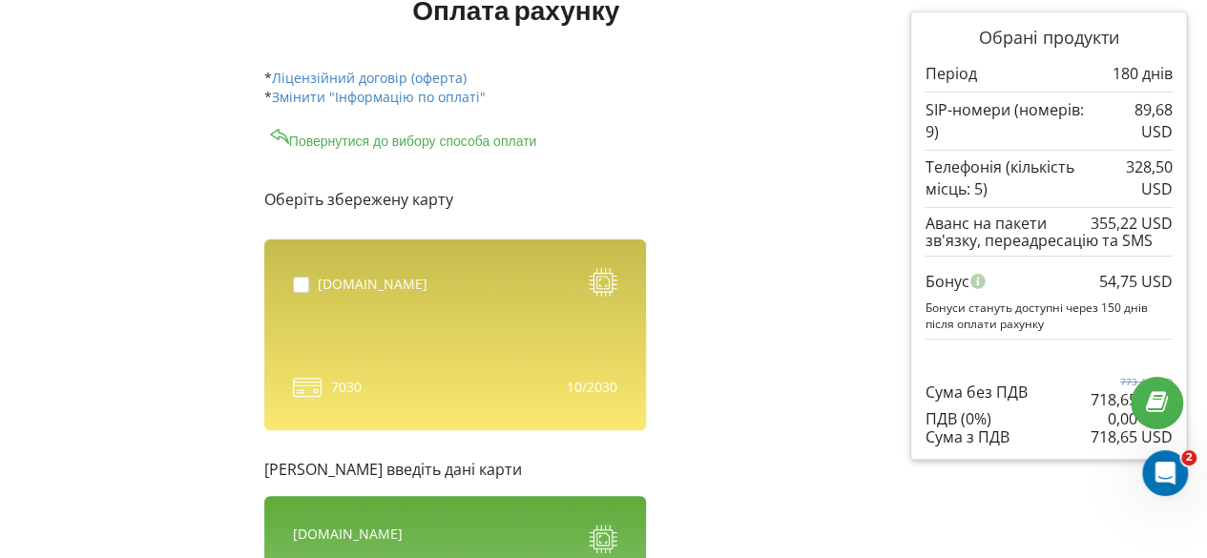
scroll to position [166, 0]
click at [343, 381] on span "7030" at bounding box center [346, 388] width 31 height 19
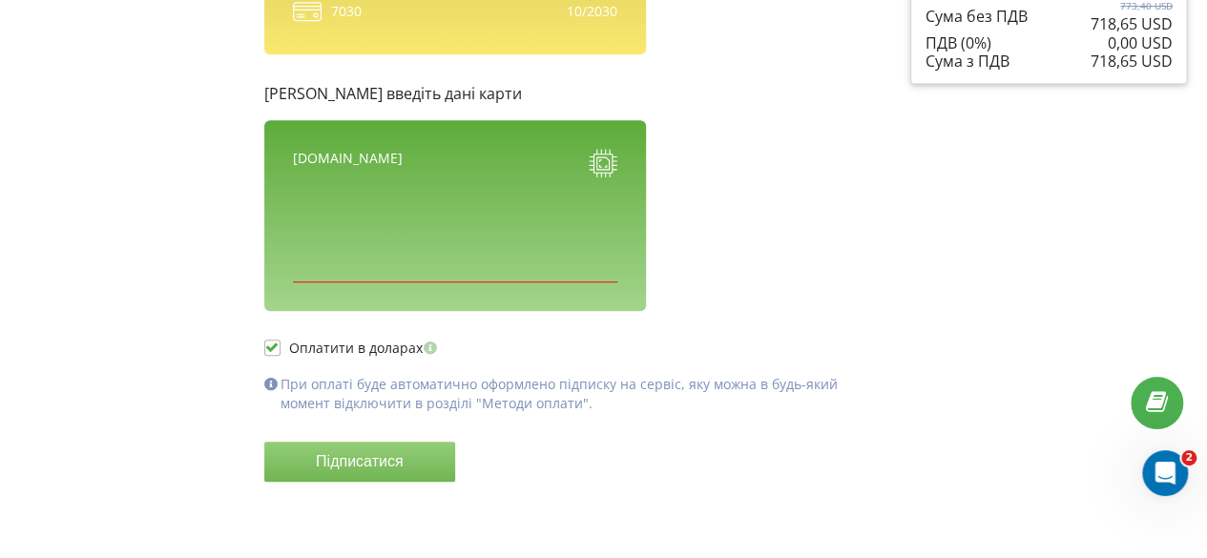
scroll to position [0, 0]
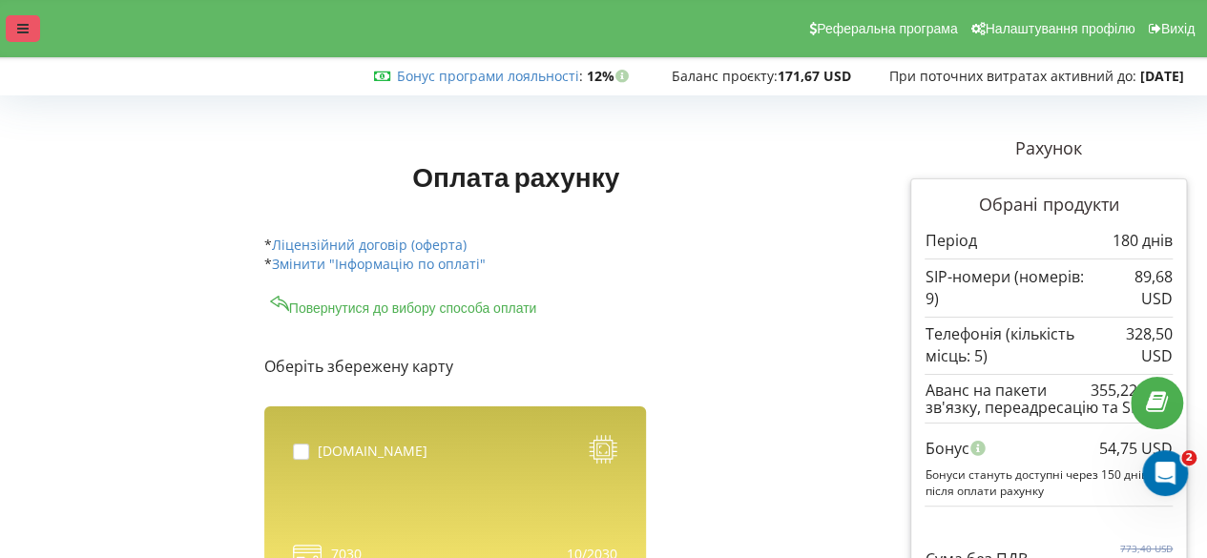
click at [20, 28] on icon at bounding box center [22, 28] width 11 height 13
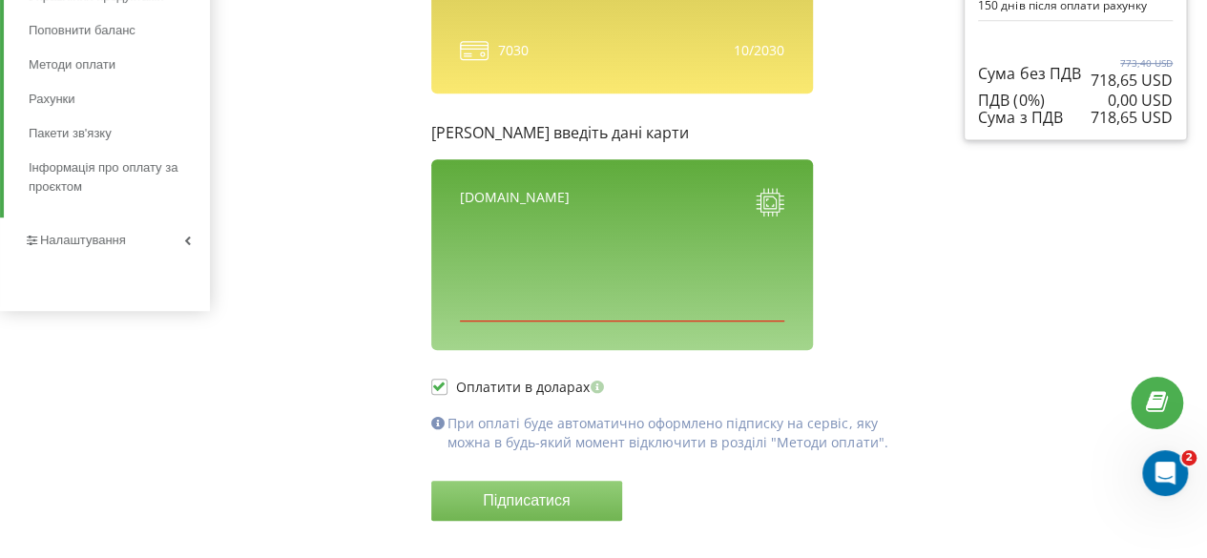
scroll to position [505, 0]
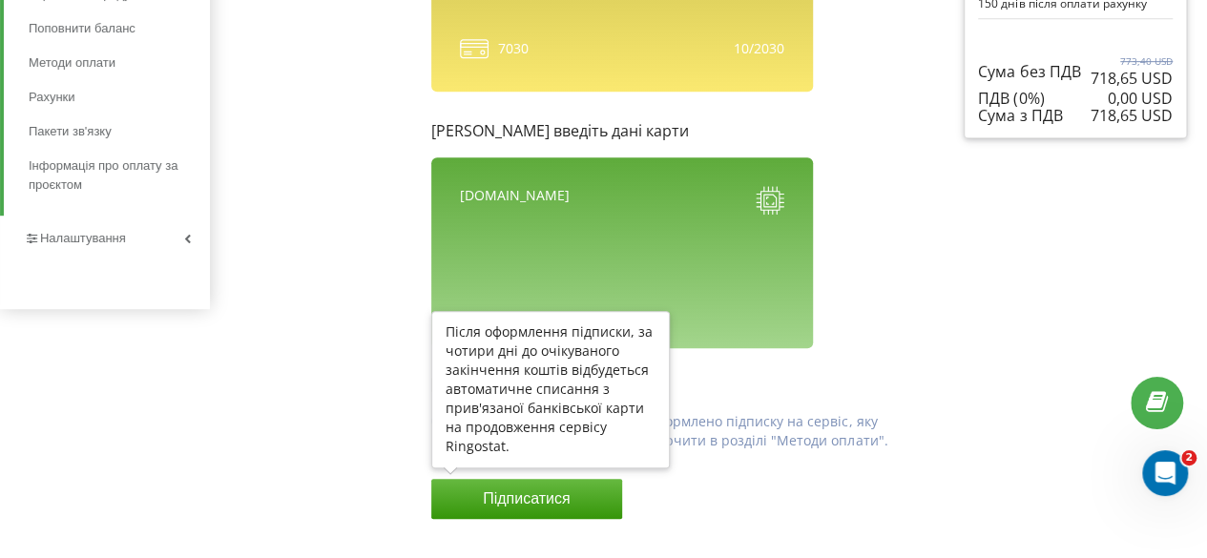
click at [544, 501] on button "Підписатися" at bounding box center [526, 499] width 191 height 40
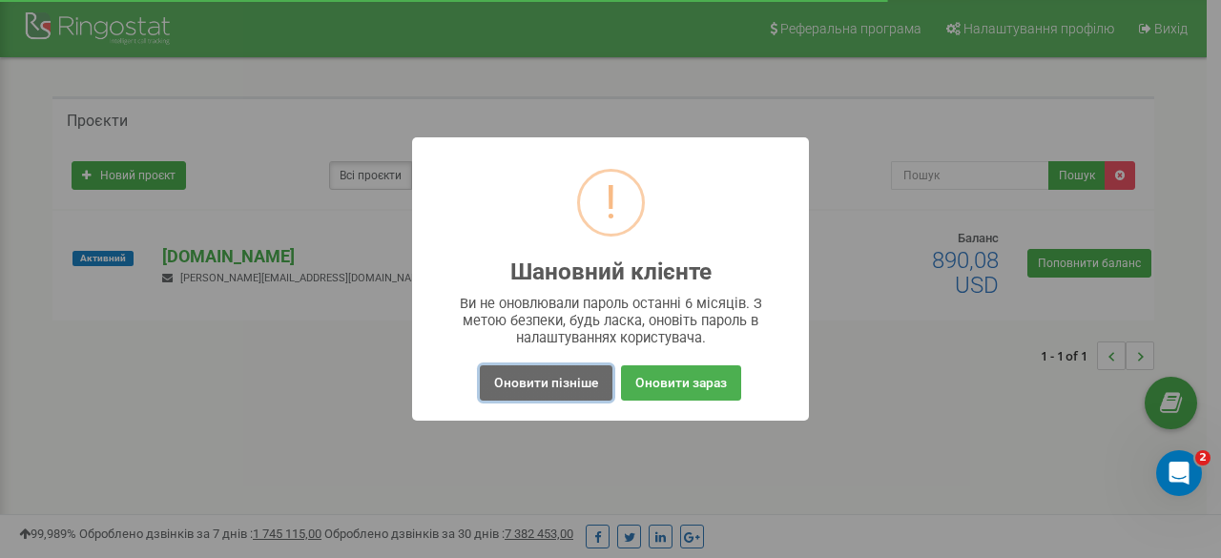
click at [553, 384] on button "Оновити пізніше" at bounding box center [546, 382] width 133 height 35
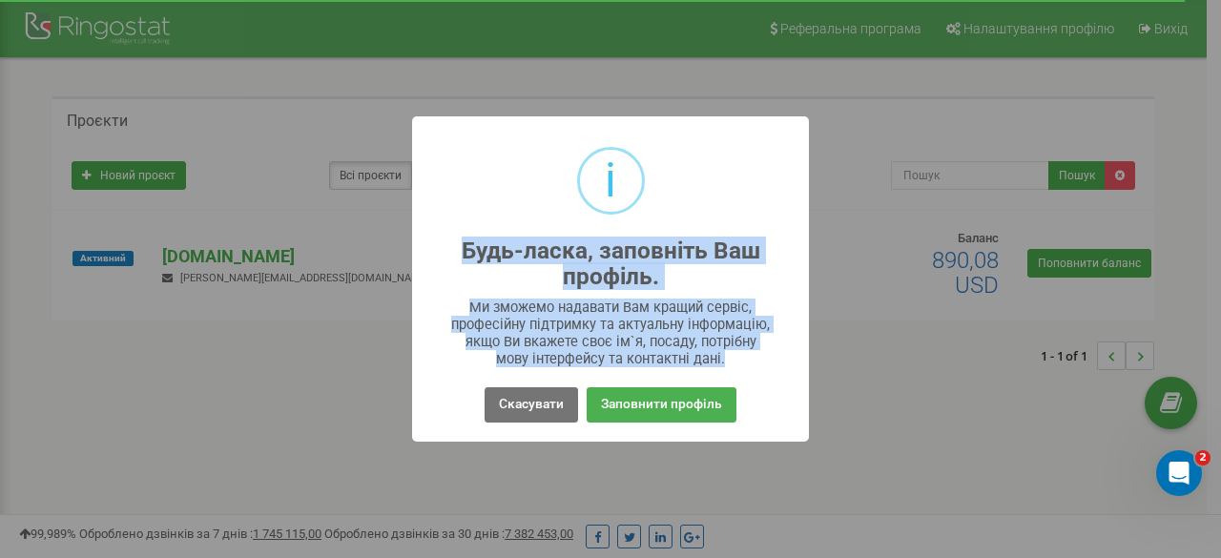
drag, startPoint x: 463, startPoint y: 258, endPoint x: 770, endPoint y: 366, distance: 325.5
click at [770, 366] on div "i Будь-ласка, заповніть Ваш профіль. × Ми зможемо надавати Вам кращий сервіс, п…" at bounding box center [610, 278] width 397 height 325
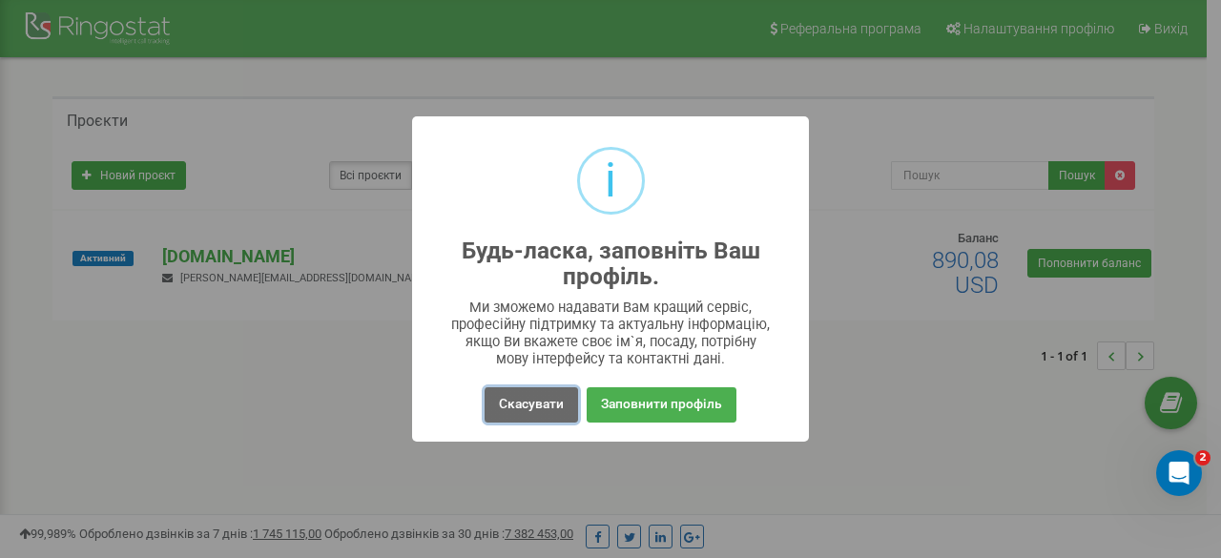
click at [518, 409] on button "Скасувати" at bounding box center [531, 404] width 93 height 35
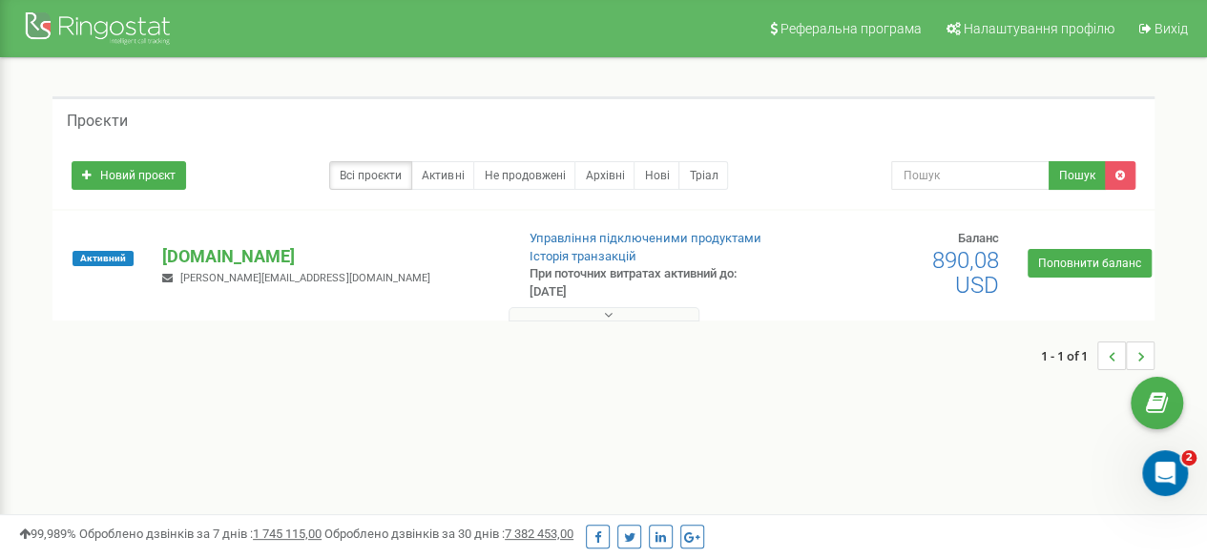
click at [620, 314] on button at bounding box center [603, 314] width 191 height 14
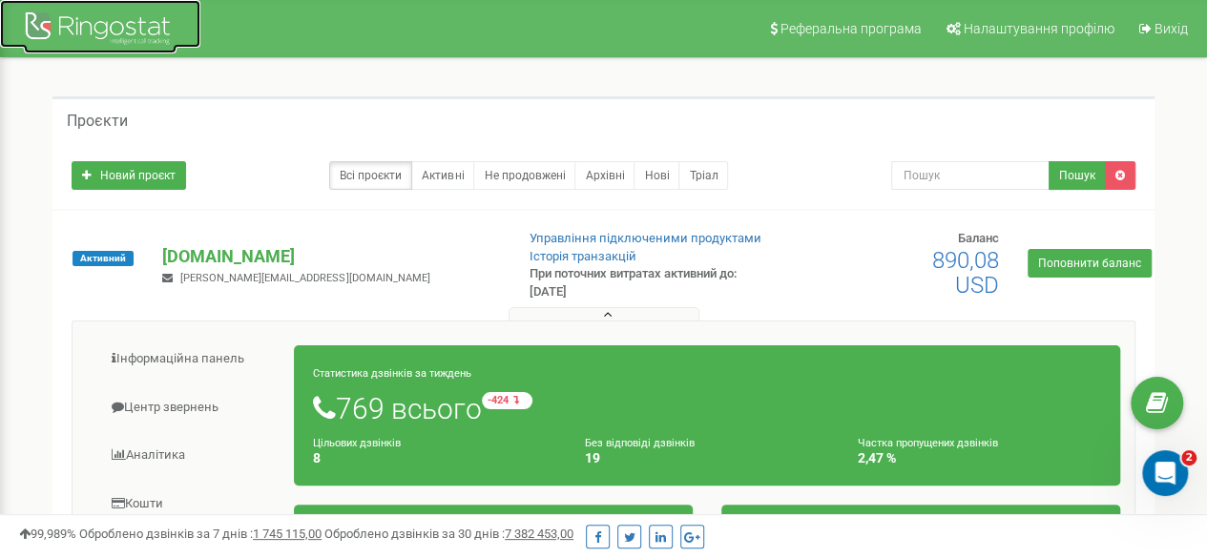
click at [67, 17] on div at bounding box center [100, 31] width 153 height 46
